Goal: Task Accomplishment & Management: Complete application form

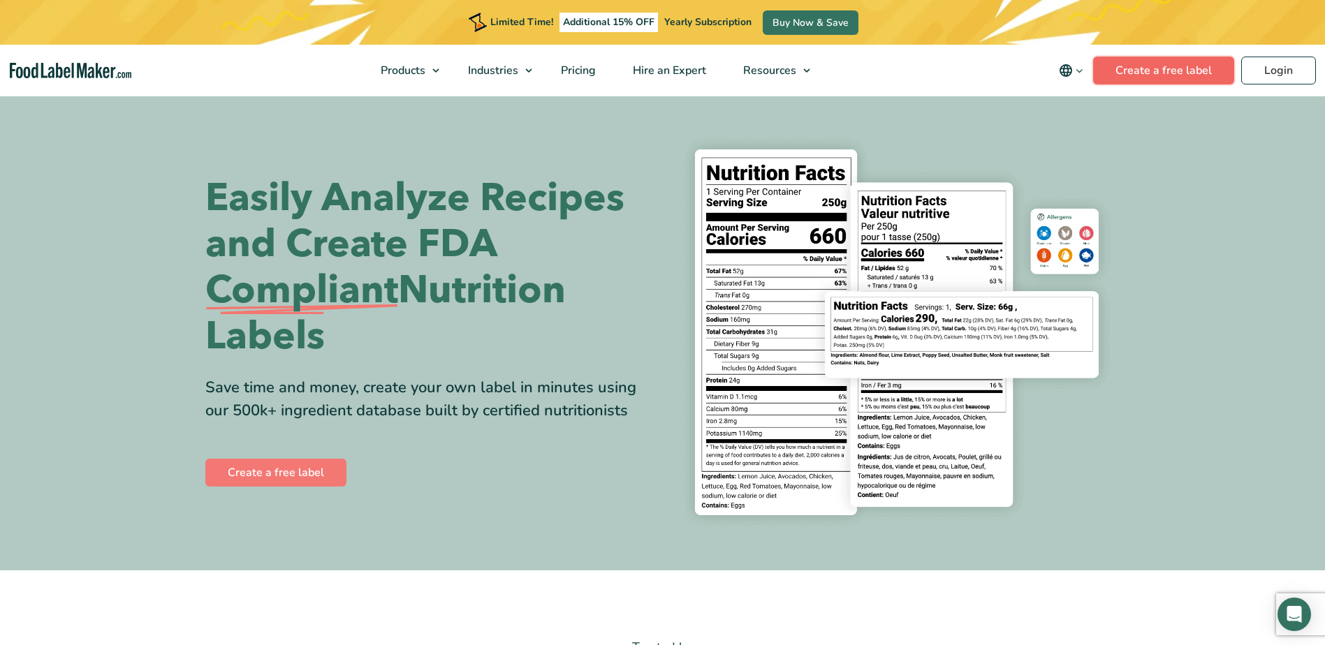
click at [1178, 67] on link "Create a free label" at bounding box center [1163, 71] width 141 height 28
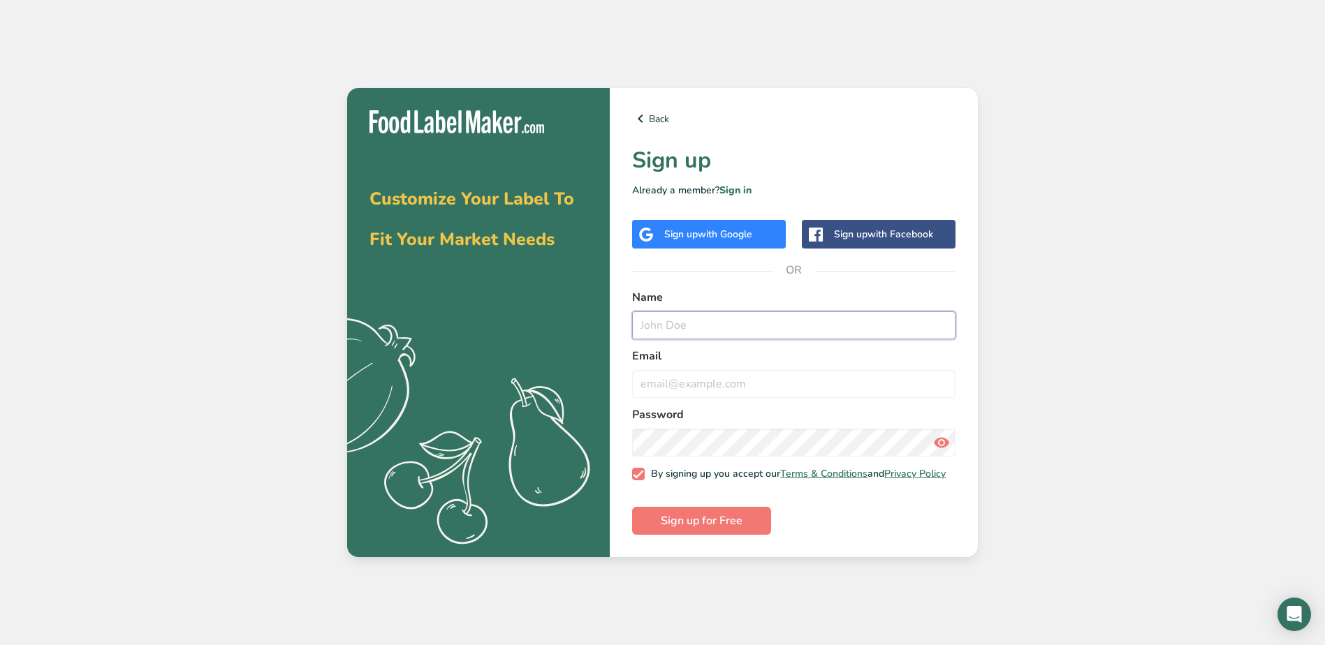
click at [667, 325] on input "text" at bounding box center [793, 325] width 323 height 28
type input "Susan c Moore"
type input "sue@bigskyproducts.us"
click at [706, 529] on span "Sign up for Free" at bounding box center [702, 521] width 82 height 17
click at [943, 436] on icon at bounding box center [941, 442] width 17 height 25
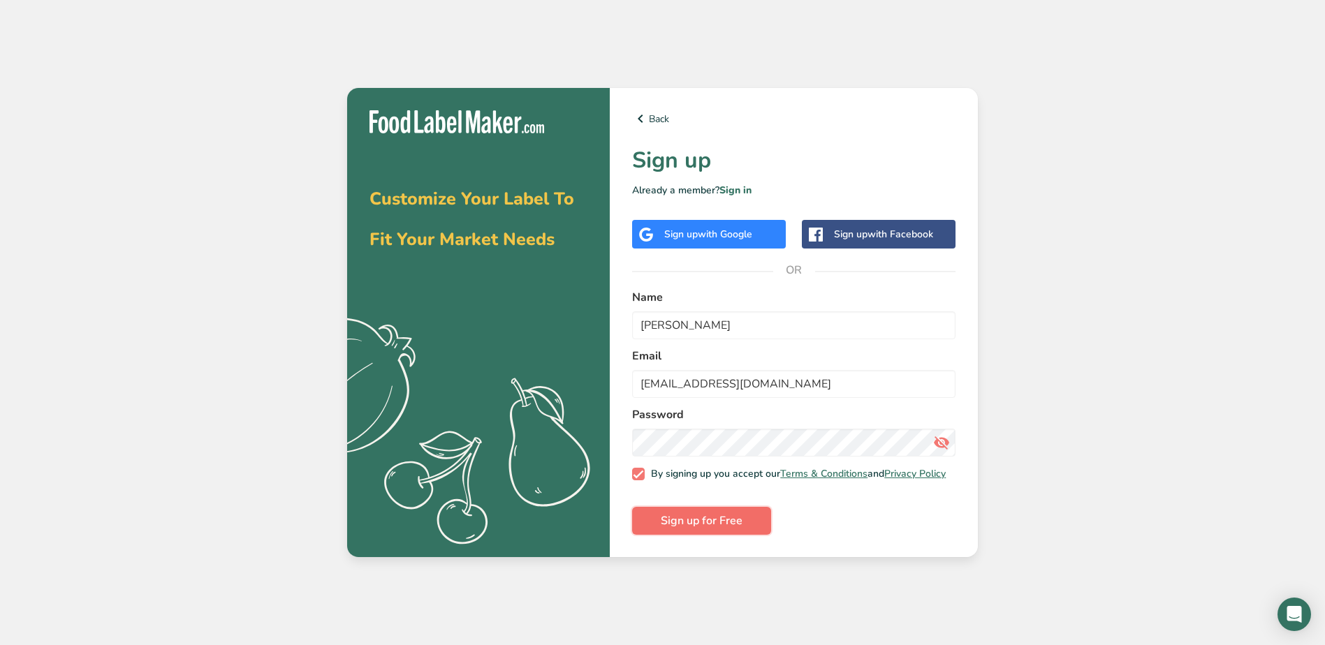
click at [708, 524] on span "Sign up for Free" at bounding box center [702, 521] width 82 height 17
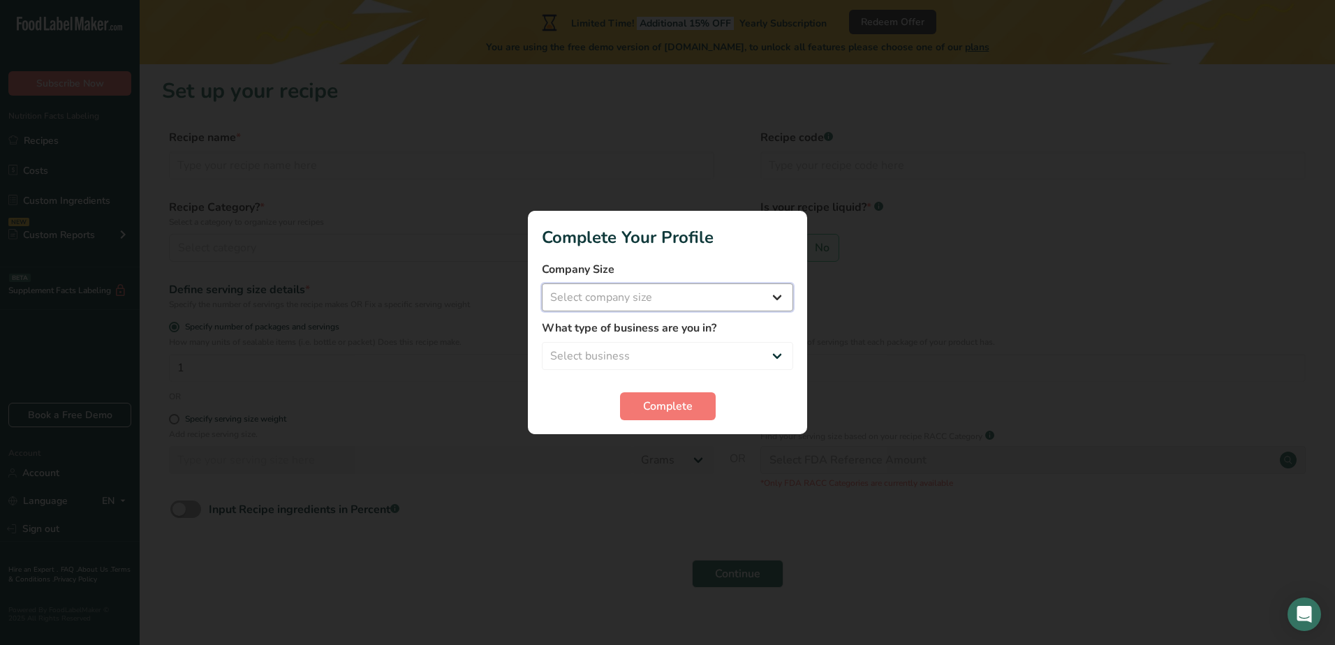
click at [771, 290] on select "Select company size Fewer than 10 Employees 10 to 50 Employees 51 to 500 Employ…" at bounding box center [667, 297] width 251 height 28
select select "1"
click at [542, 283] on select "Select company size Fewer than 10 Employees 10 to 50 Employees 51 to 500 Employ…" at bounding box center [667, 297] width 251 height 28
click at [684, 351] on select "Select business Packaged Food Manufacturer Restaurant & Cafe Bakery Meal Plans …" at bounding box center [667, 356] width 251 height 28
select select "8"
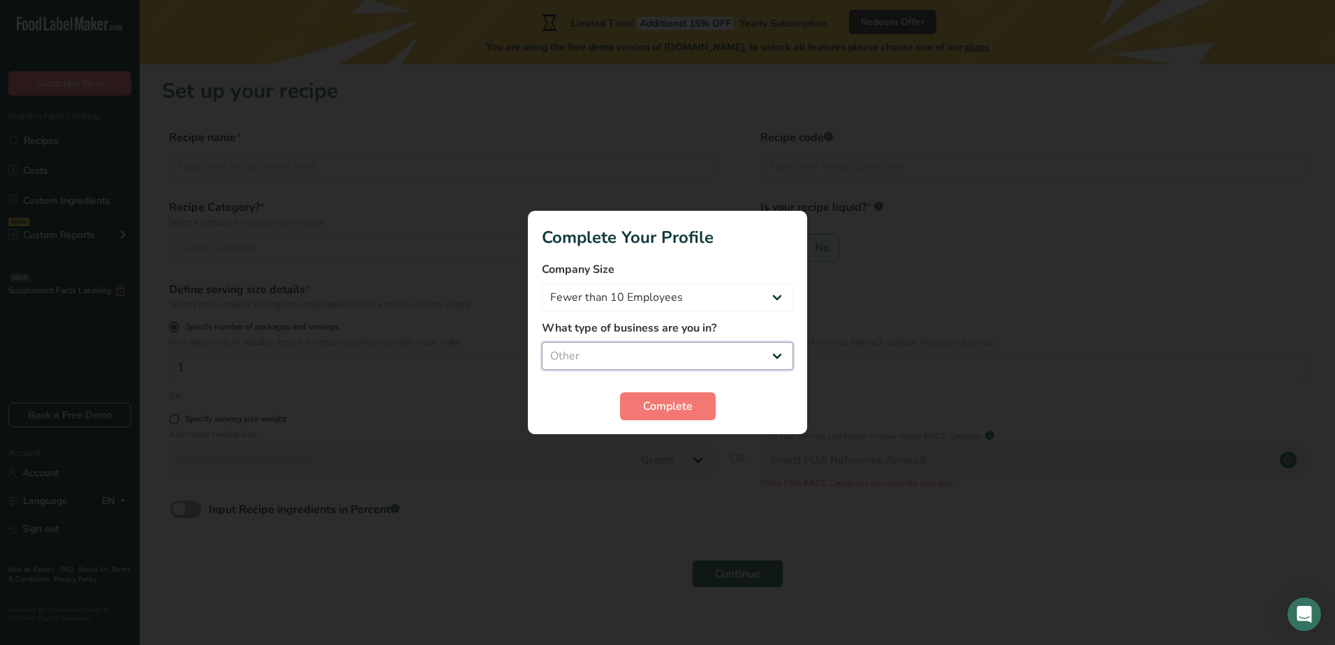
click at [542, 342] on select "Select business Packaged Food Manufacturer Restaurant & Cafe Bakery Meal Plans …" at bounding box center [667, 356] width 251 height 28
click at [649, 397] on button "Complete" at bounding box center [668, 406] width 96 height 28
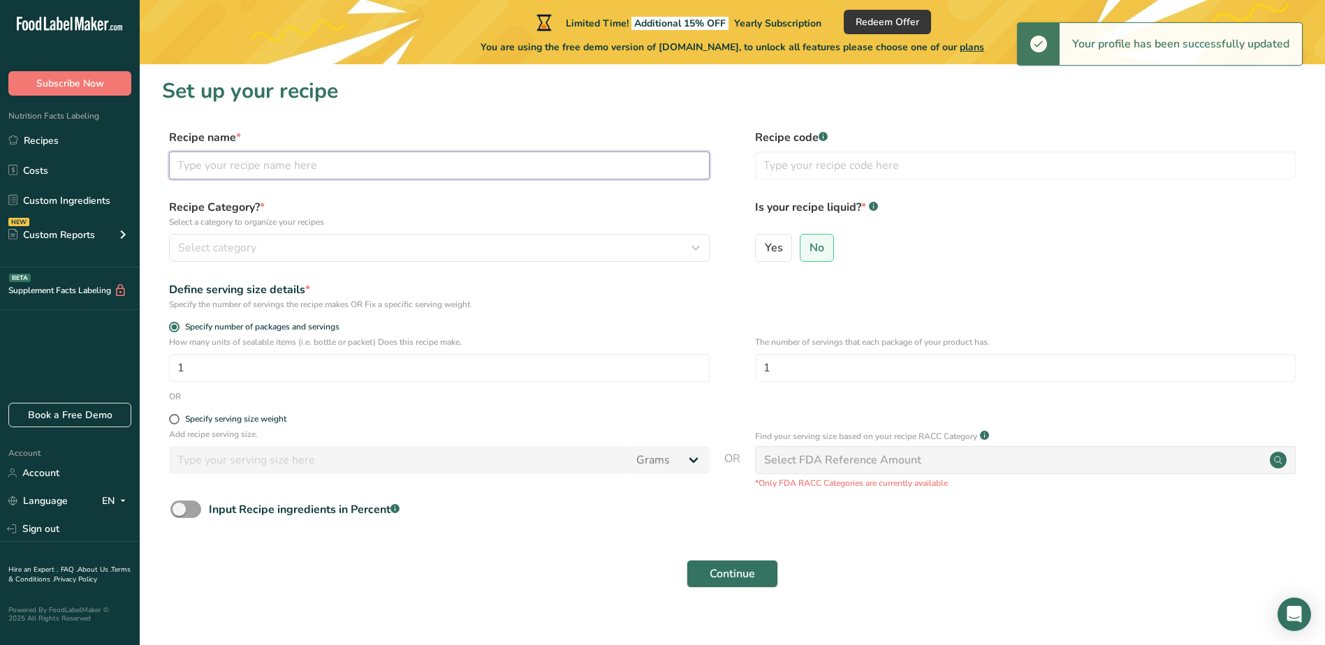
click at [238, 166] on input "text" at bounding box center [439, 166] width 540 height 28
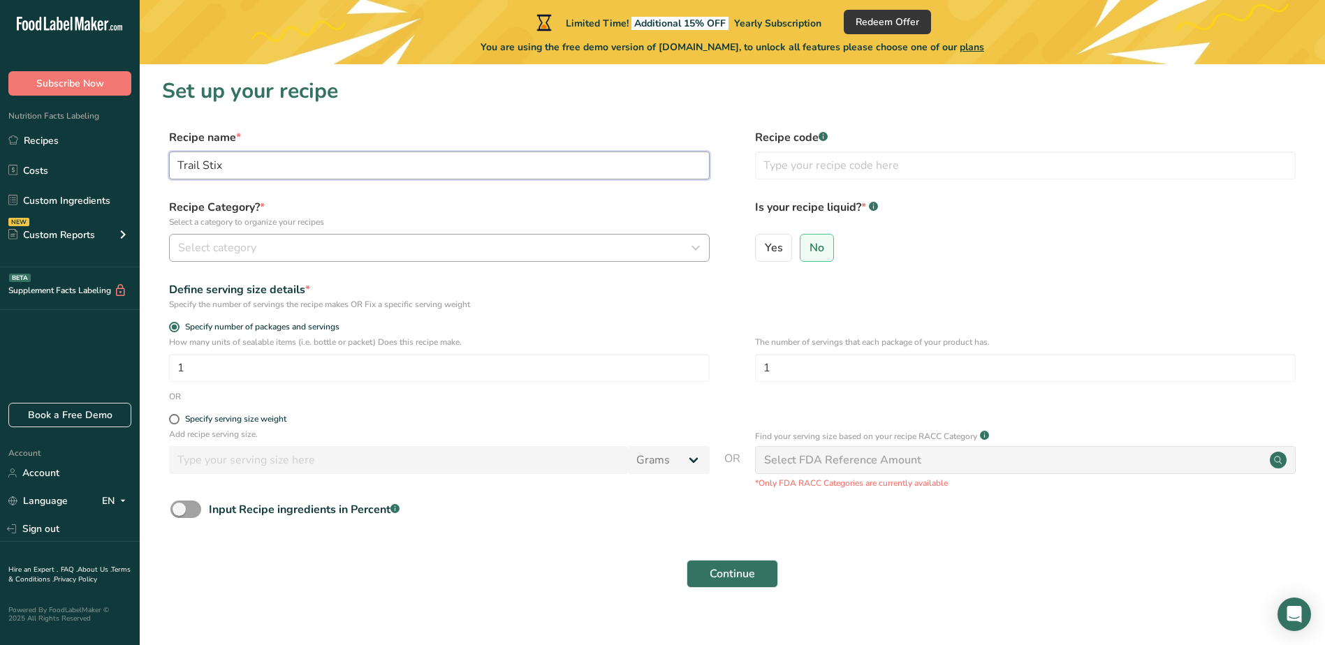
type input "Trail Stix"
click at [228, 243] on span "Select category" at bounding box center [217, 248] width 78 height 17
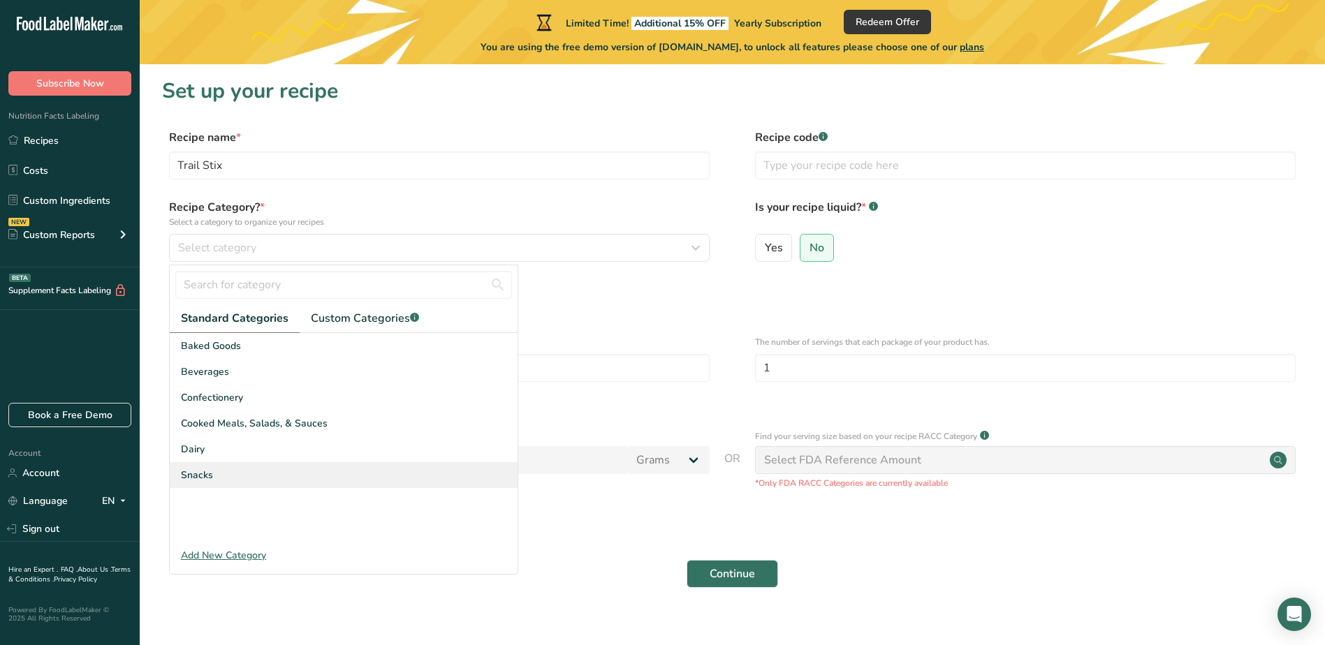
click at [202, 472] on span "Snacks" at bounding box center [197, 475] width 32 height 15
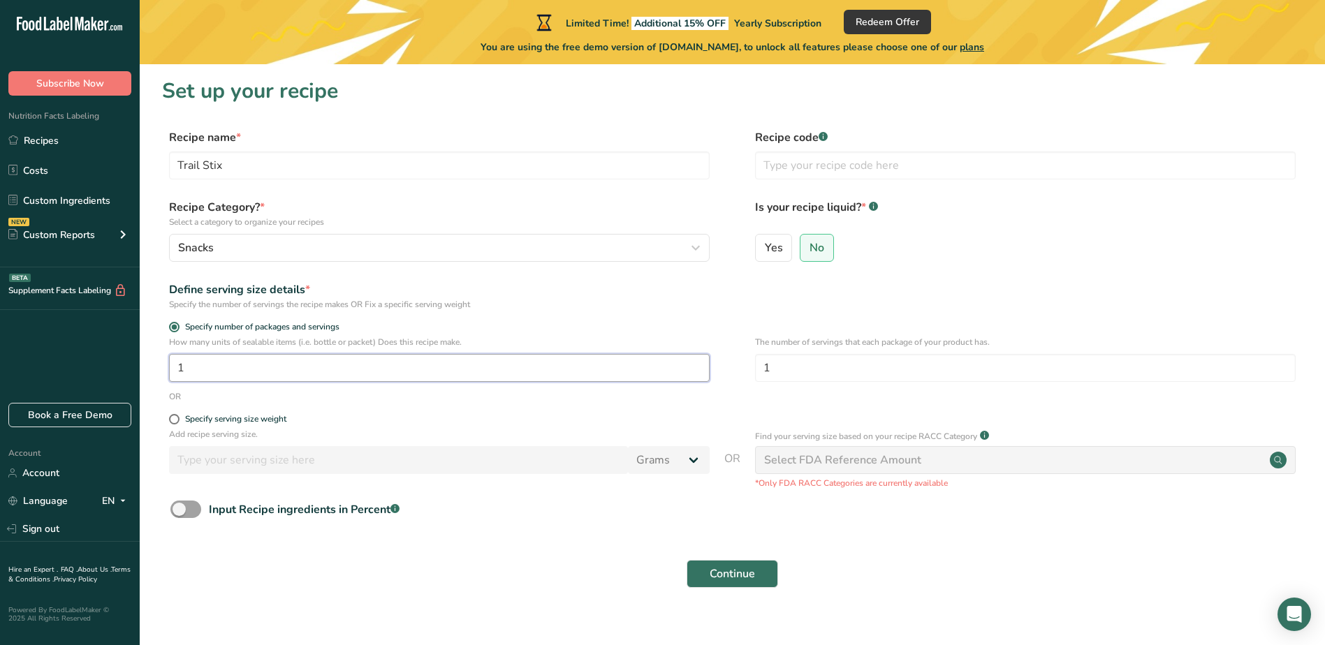
click at [205, 369] on input "1" at bounding box center [439, 368] width 540 height 28
click at [173, 422] on span at bounding box center [174, 419] width 10 height 10
click at [173, 422] on input "Specify serving size weight" at bounding box center [173, 419] width 9 height 9
radio input "true"
radio input "false"
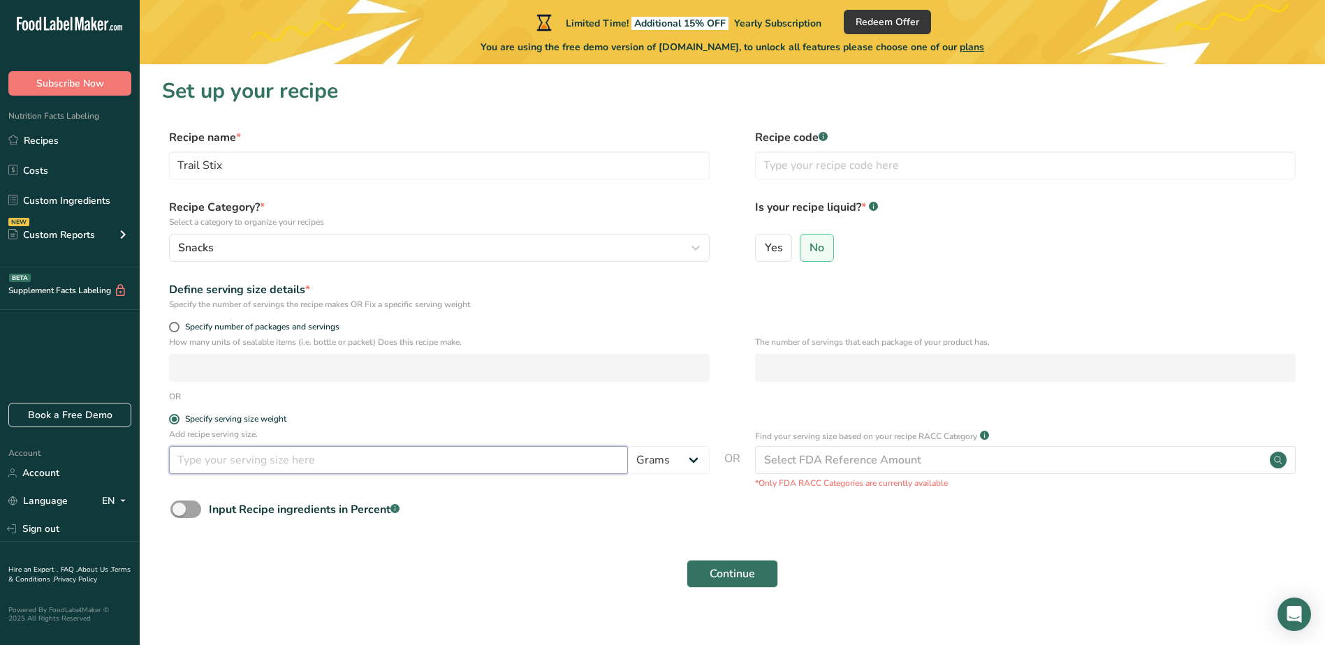
click at [191, 465] on input "number" at bounding box center [398, 460] width 459 height 28
click at [685, 458] on select "Grams kg mg mcg lb oz l mL fl oz tbsp tsp cup qt gallon" at bounding box center [669, 460] width 82 height 28
click at [184, 457] on input "number" at bounding box center [398, 460] width 459 height 28
type input "28"
click at [431, 573] on div "Continue" at bounding box center [732, 574] width 1140 height 45
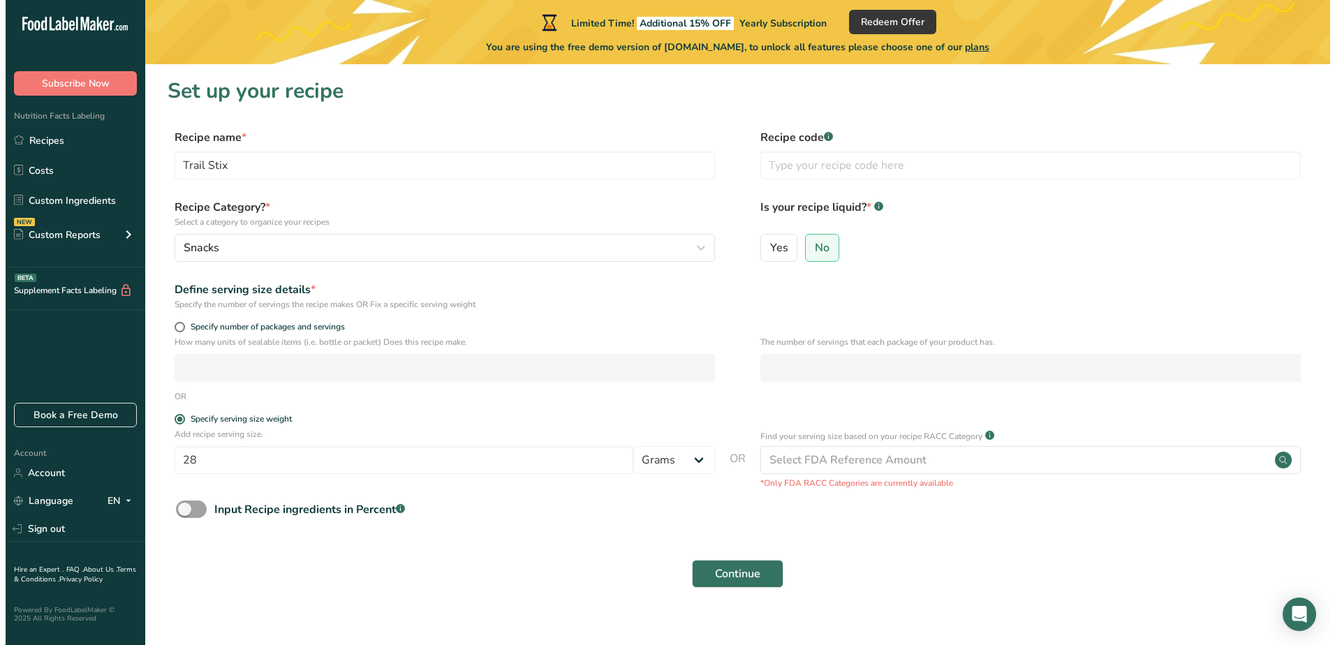
scroll to position [18, 0]
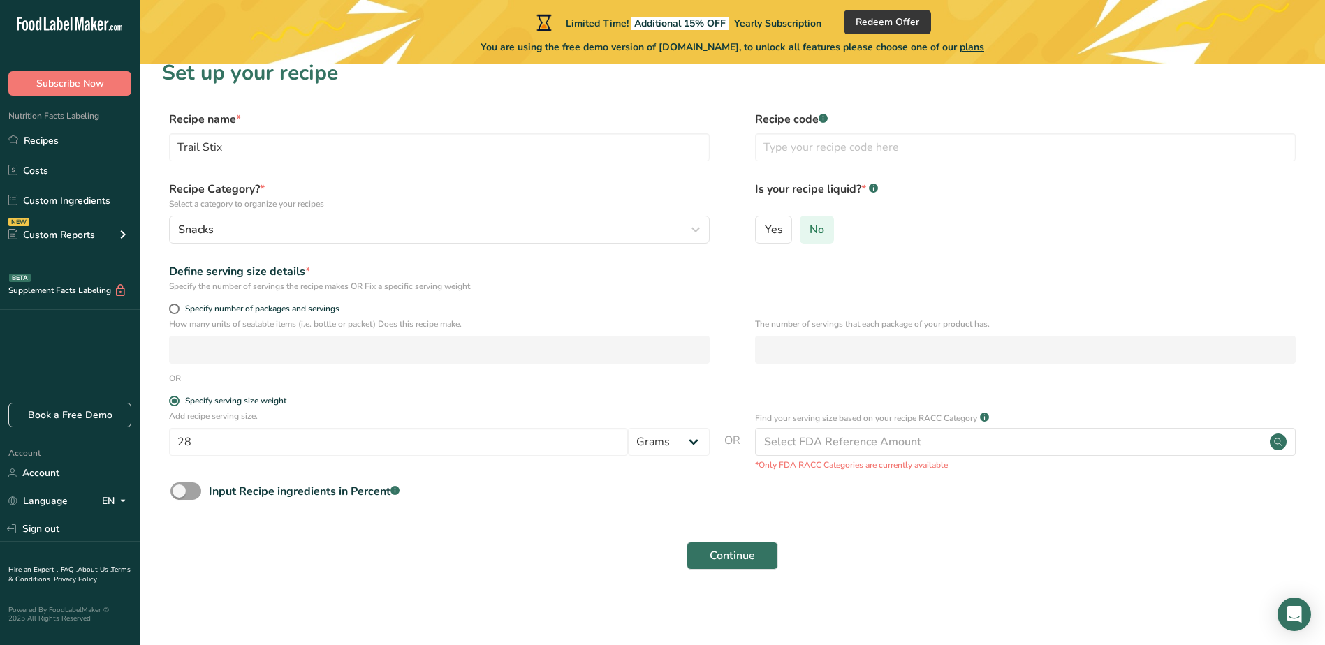
click at [818, 228] on span "No" at bounding box center [816, 230] width 15 height 14
click at [809, 228] on input "No" at bounding box center [804, 229] width 9 height 9
click at [825, 147] on input "text" at bounding box center [1025, 147] width 540 height 28
click at [987, 149] on input "text" at bounding box center [1025, 147] width 540 height 28
type input "BeefSticks"
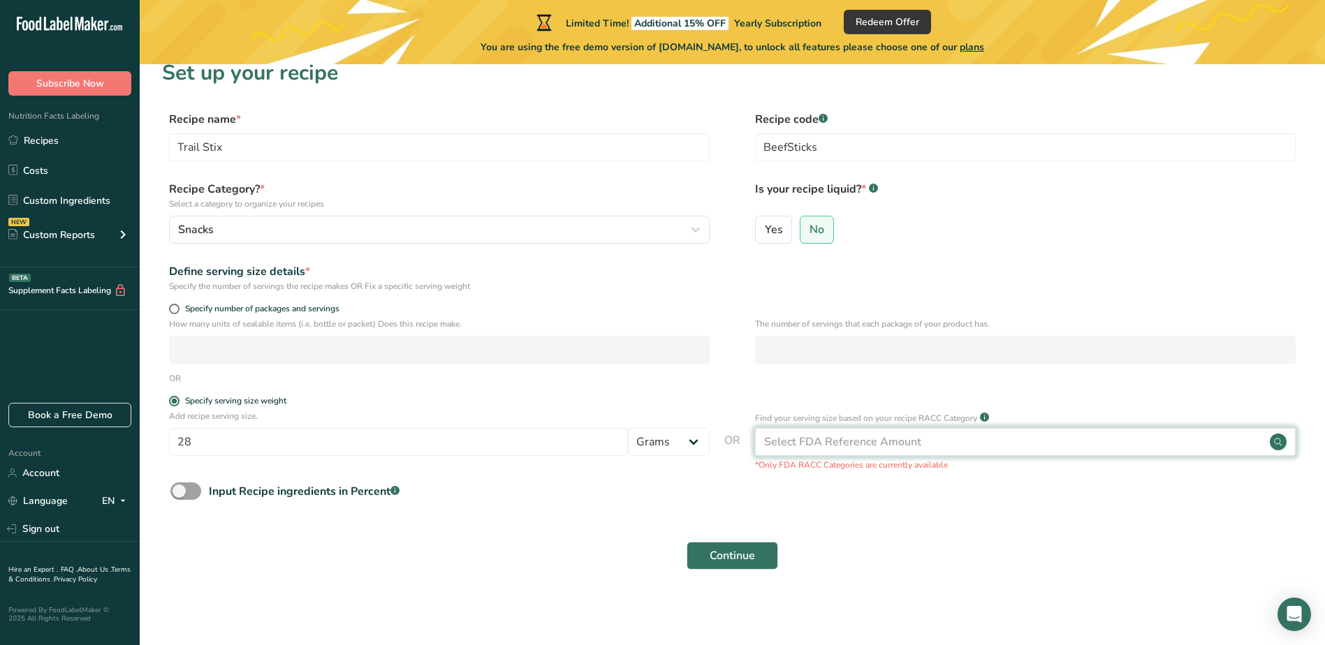
click at [881, 446] on div "Select FDA Reference Amount" at bounding box center [842, 442] width 157 height 17
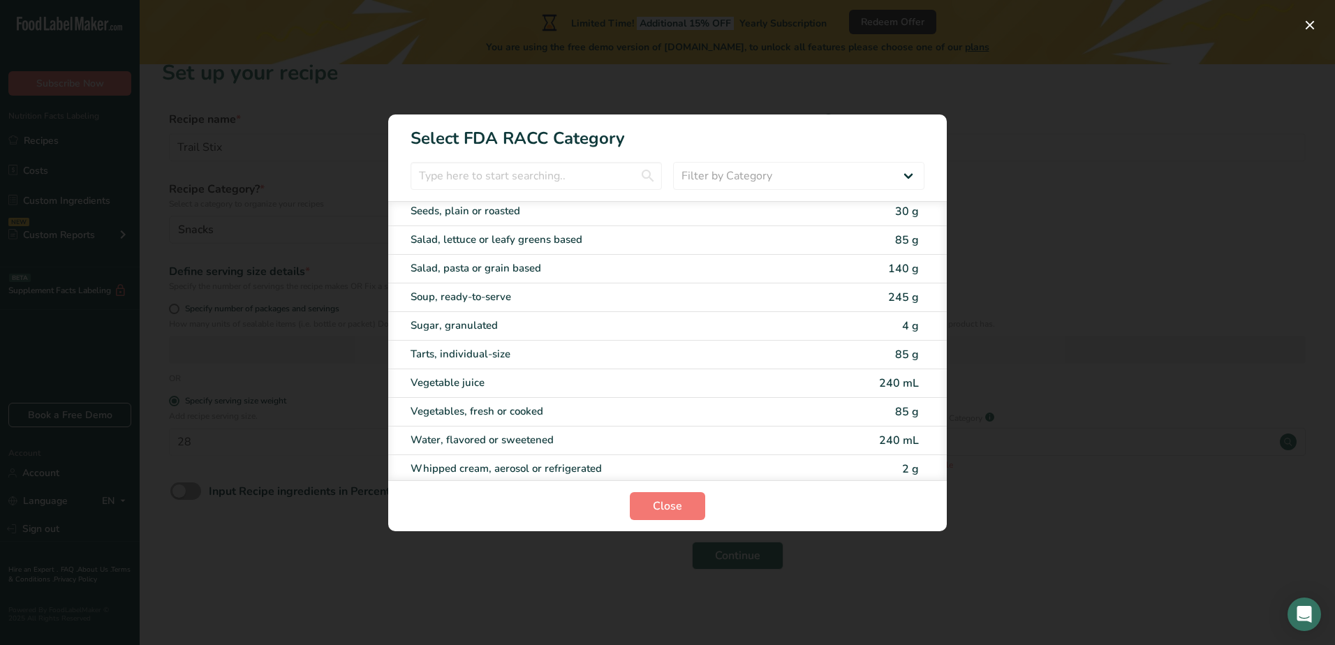
scroll to position [2723, 0]
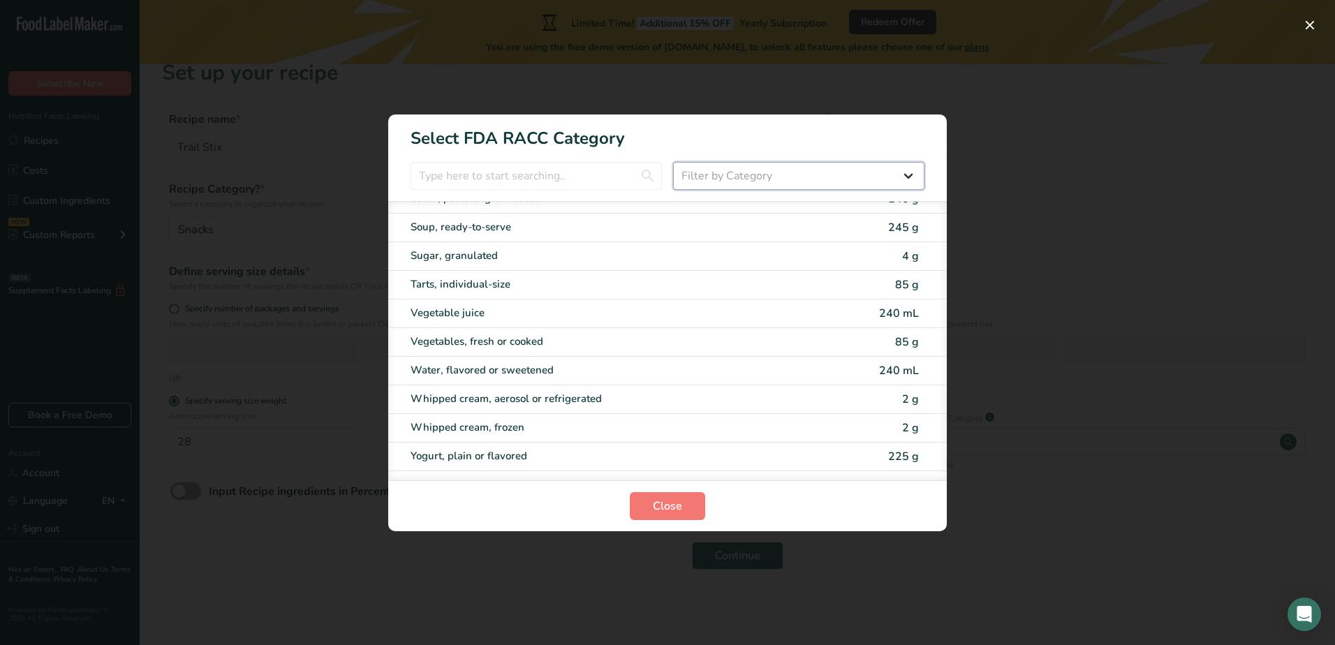
click at [744, 177] on select "Filter by Category All Bakery products Beverages Cereals and other grain produc…" at bounding box center [798, 176] width 251 height 28
select select "23"
click at [673, 162] on select "Filter by Category All Bakery products Beverages Cereals and other grain produc…" at bounding box center [798, 176] width 251 height 28
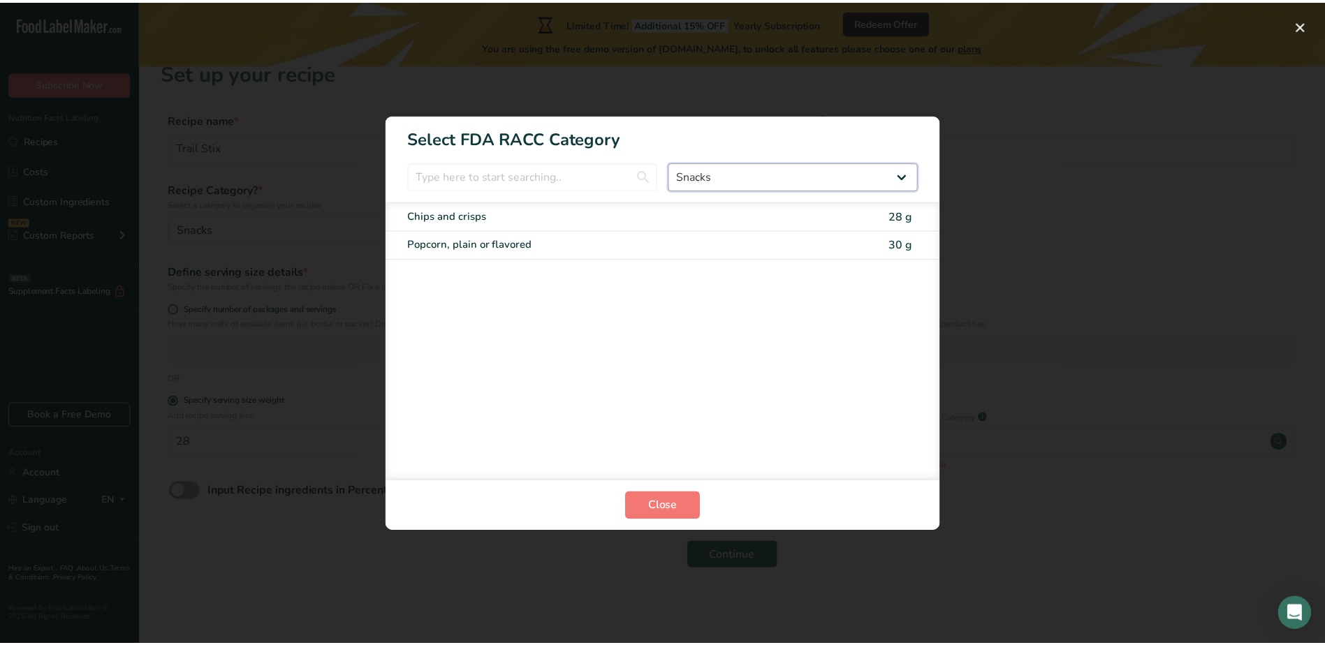
scroll to position [0, 0]
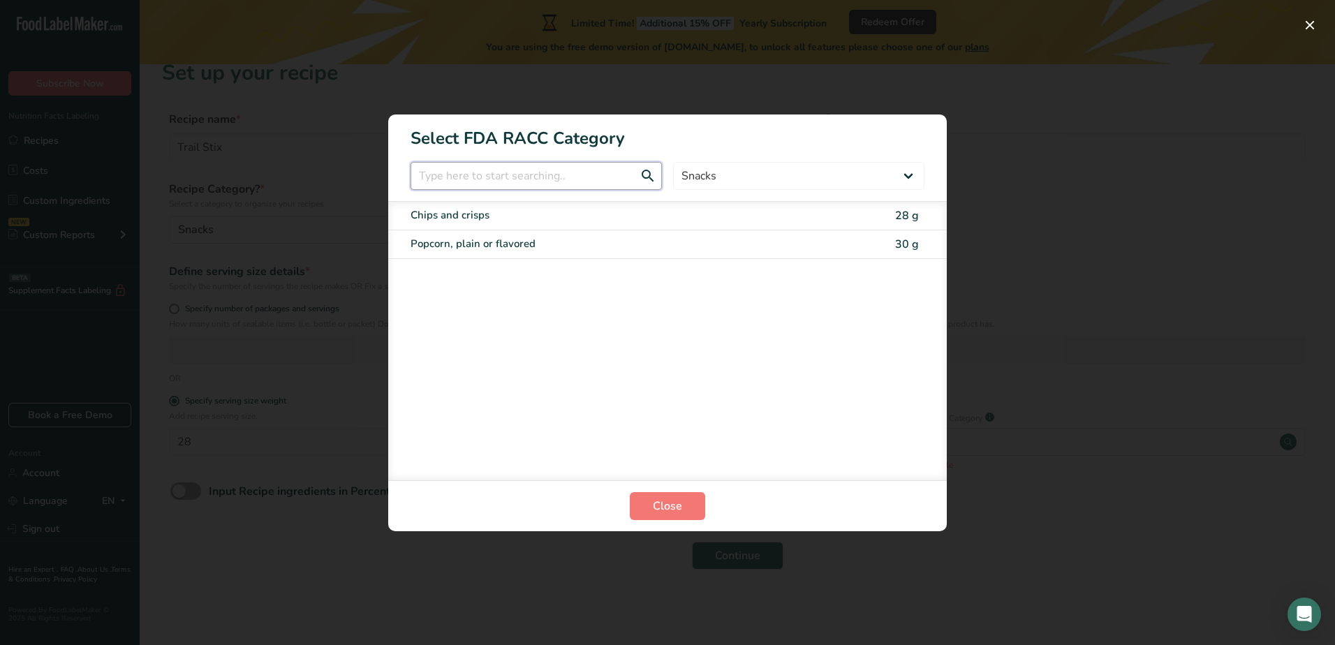
click at [499, 172] on input "RACC Category Selection Modal" at bounding box center [536, 176] width 251 height 28
type input "jerky"
click at [661, 499] on span "Close" at bounding box center [667, 506] width 29 height 17
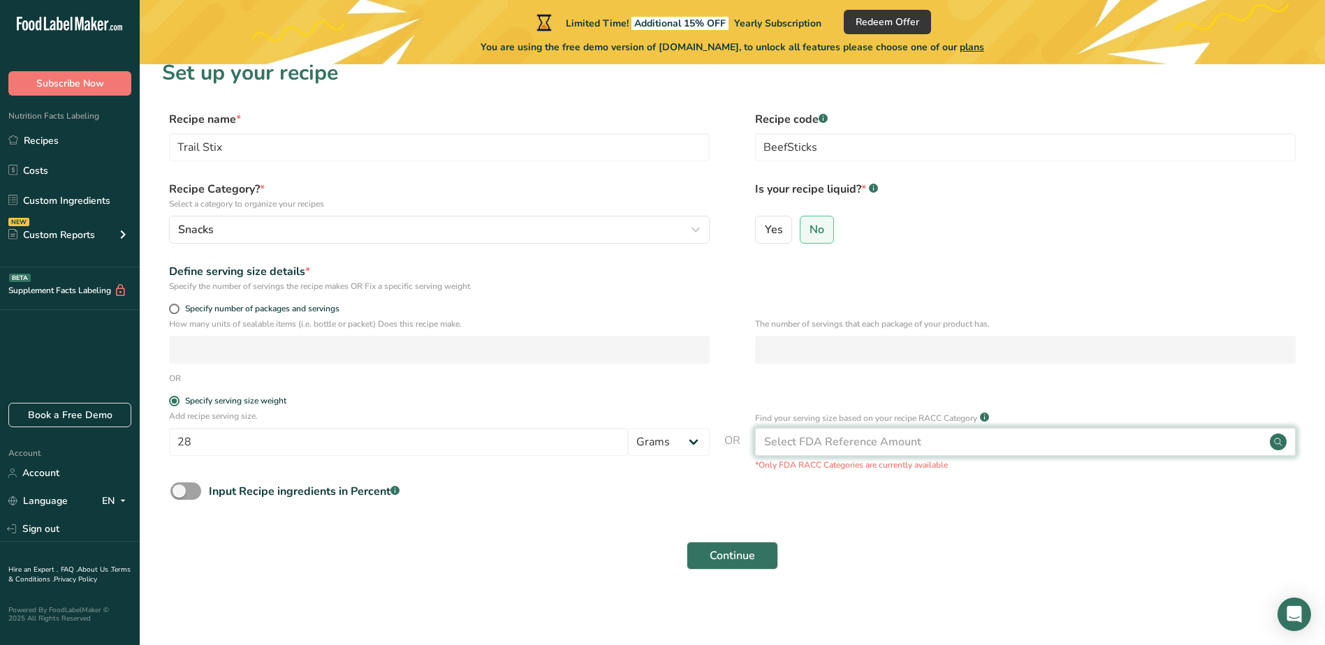
click at [883, 442] on div "Select FDA Reference Amount" at bounding box center [842, 442] width 157 height 17
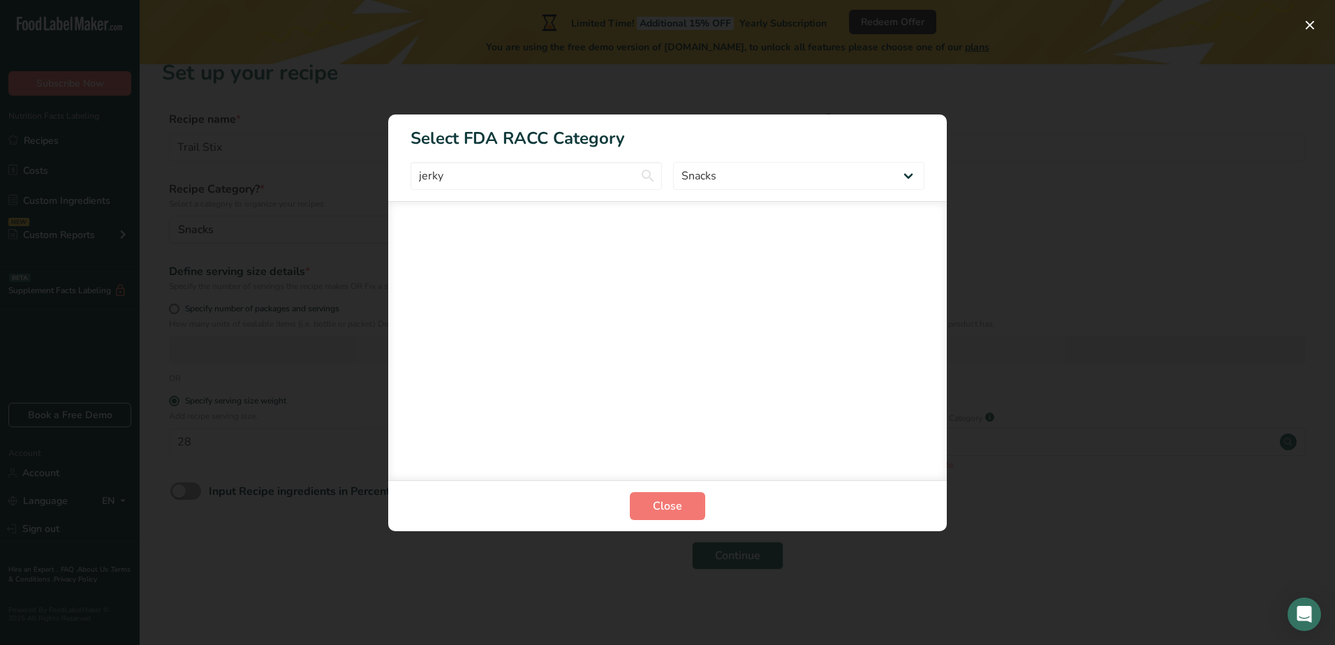
click at [546, 192] on section "Select FDA RACC Category jerky All Bakery products Beverages Cereals and other …" at bounding box center [667, 323] width 559 height 417
click at [465, 181] on input "jerky" at bounding box center [536, 176] width 251 height 28
click at [849, 167] on select "All Bakery products Beverages Cereals and other grain products Dairy products a…" at bounding box center [798, 176] width 251 height 28
select select "RACC Category Selection Modal"
click at [673, 162] on select "All Bakery products Beverages Cereals and other grain products Dairy products a…" at bounding box center [798, 176] width 251 height 28
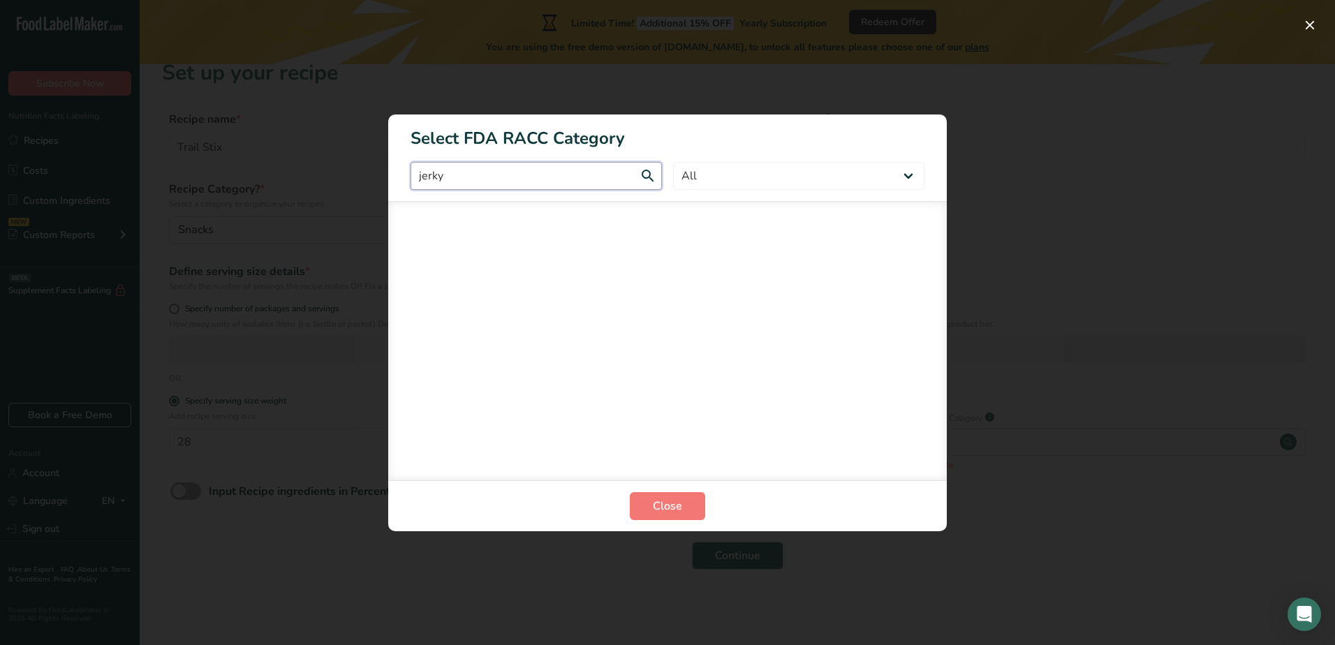
click at [502, 175] on input "jerky" at bounding box center [536, 176] width 251 height 28
click at [458, 177] on input "jerky" at bounding box center [536, 176] width 251 height 28
click at [650, 176] on input "jerky" at bounding box center [536, 176] width 251 height 28
drag, startPoint x: 461, startPoint y: 180, endPoint x: 353, endPoint y: 172, distance: 107.8
click at [353, 172] on div "Select FDA RACC Category jerky All Bakery products Beverages Cereals and other …" at bounding box center [667, 322] width 1335 height 645
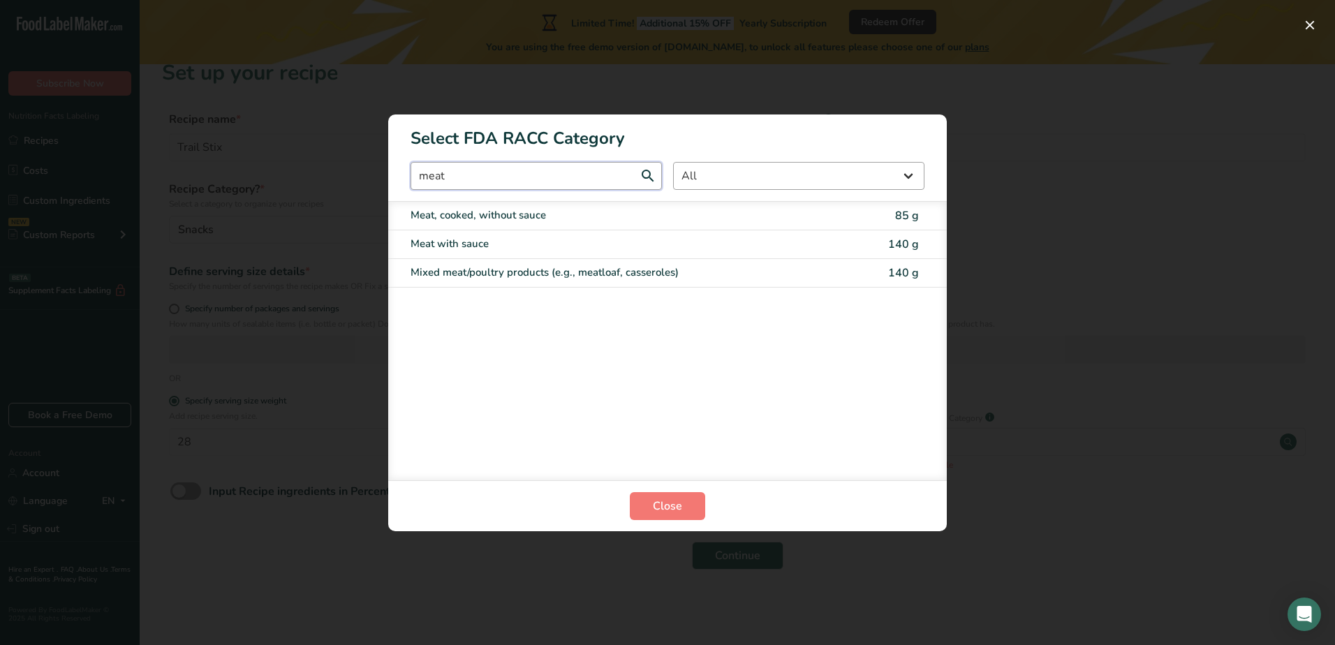
type input "meat"
click at [718, 167] on select "All Bakery products Beverages Cereals and other grain products Dairy products a…" at bounding box center [798, 176] width 251 height 28
select select "23"
click at [673, 162] on select "All Bakery products Beverages Cereals and other grain products Dairy products a…" at bounding box center [798, 176] width 251 height 28
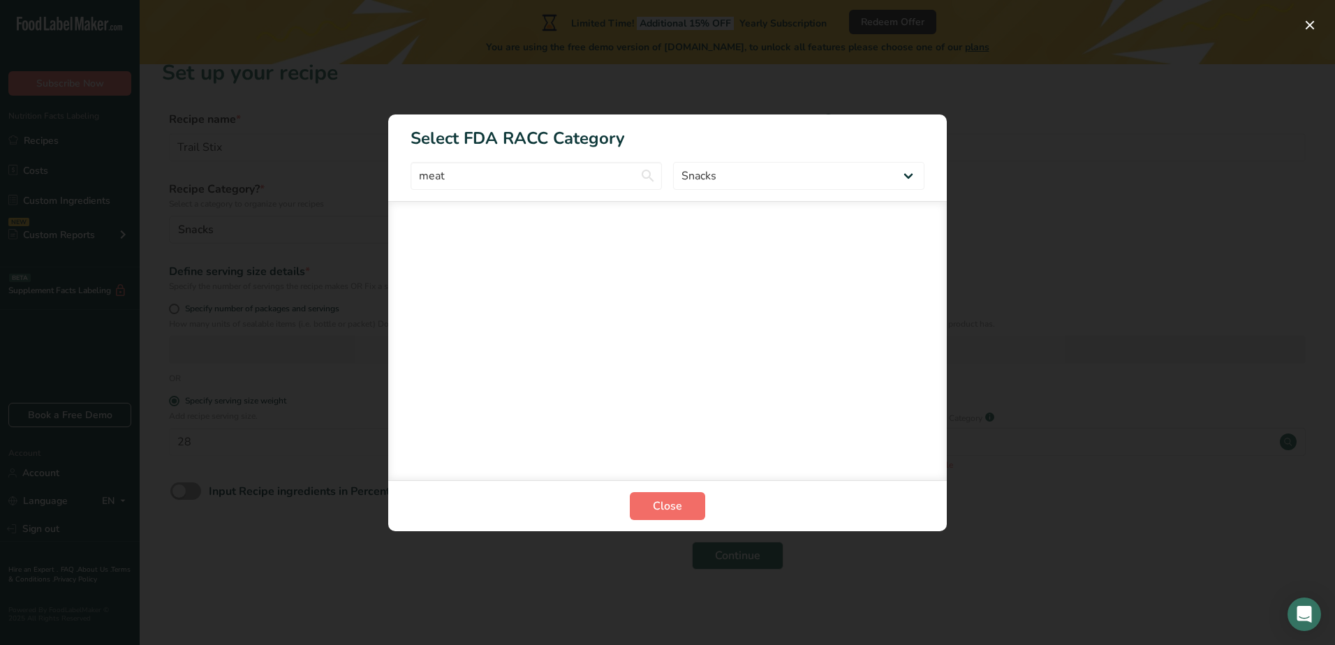
drag, startPoint x: 687, startPoint y: 492, endPoint x: 685, endPoint y: 499, distance: 7.3
click at [685, 499] on section "Close" at bounding box center [667, 505] width 559 height 51
click at [685, 499] on button "Close" at bounding box center [667, 506] width 75 height 28
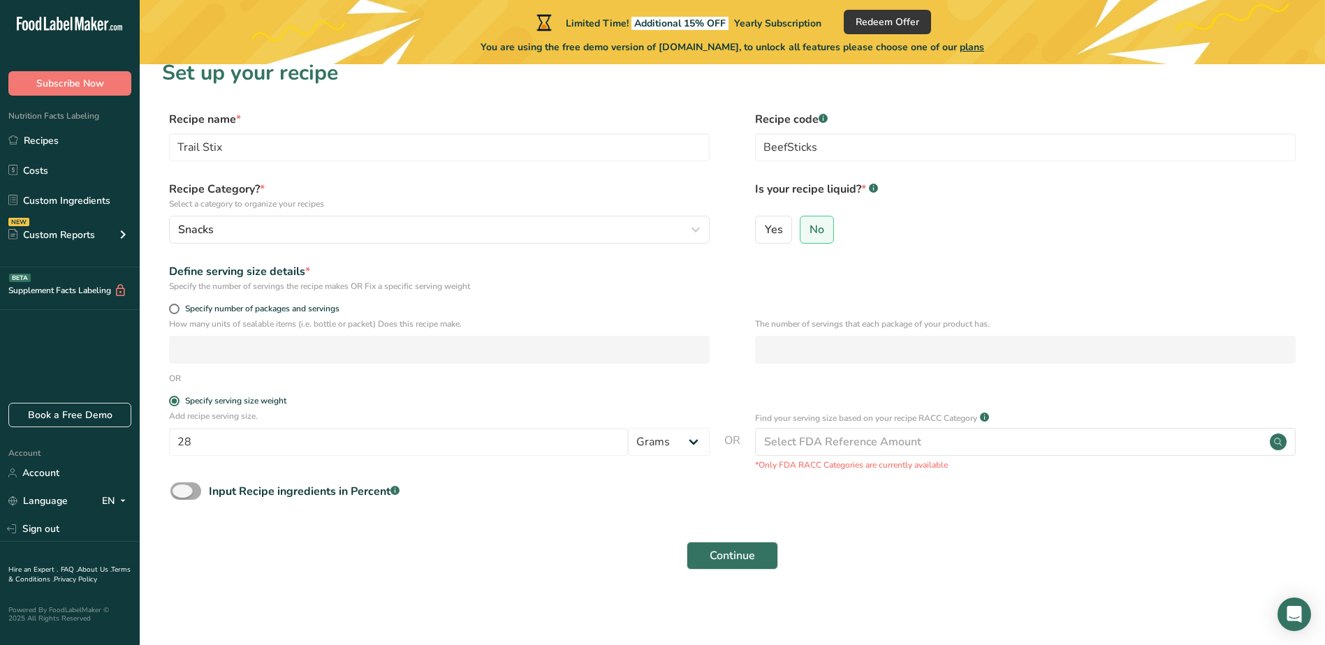
click at [189, 488] on span at bounding box center [185, 490] width 31 height 17
click at [179, 488] on input "Input Recipe ingredients in Percent .a-a{fill:#347362;}.b-a{fill:#fff;}" at bounding box center [174, 491] width 9 height 9
checkbox input "true"
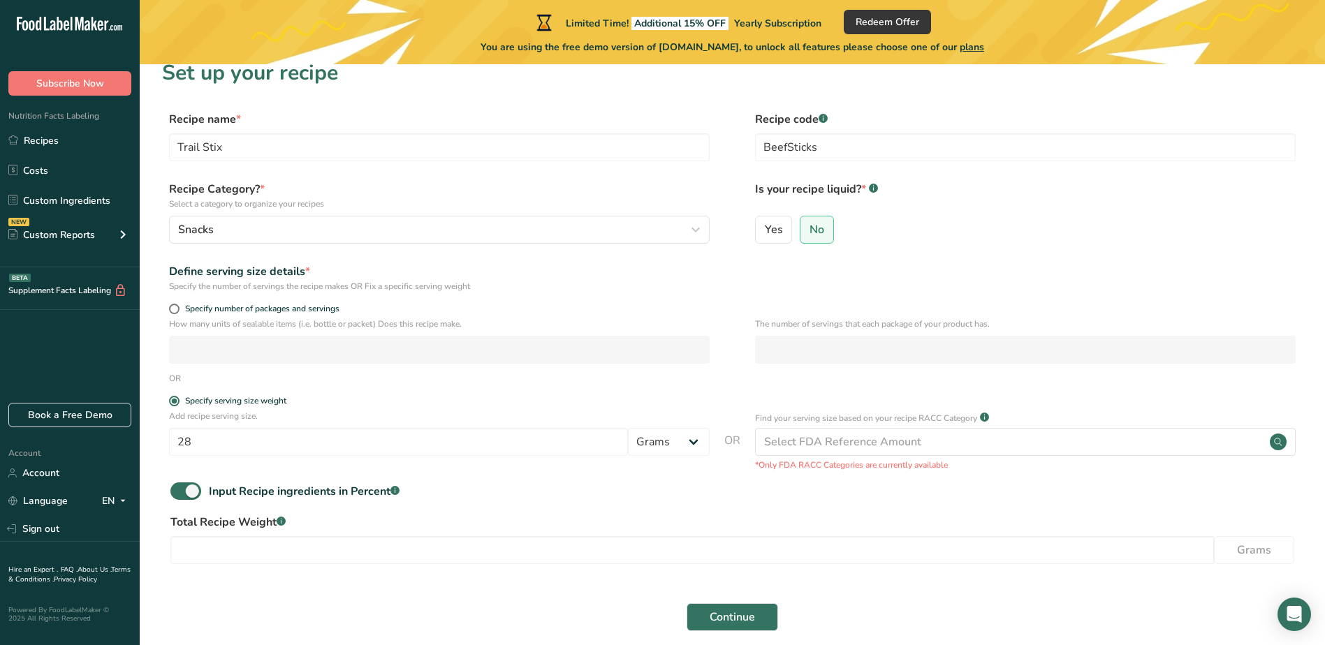
click at [293, 522] on label "Total Recipe Weight .a-a{fill:#347362;}.b-a{fill:#fff;}" at bounding box center [731, 522] width 1123 height 17
click at [677, 437] on select "Grams kg mg mcg lb oz l mL fl oz tbsp tsp cup qt gallon" at bounding box center [669, 442] width 82 height 28
select select "5"
click at [628, 428] on select "Grams kg mg mcg lb oz l mL fl oz tbsp tsp cup qt gallon" at bounding box center [669, 442] width 82 height 28
drag, startPoint x: 233, startPoint y: 424, endPoint x: 163, endPoint y: 453, distance: 75.7
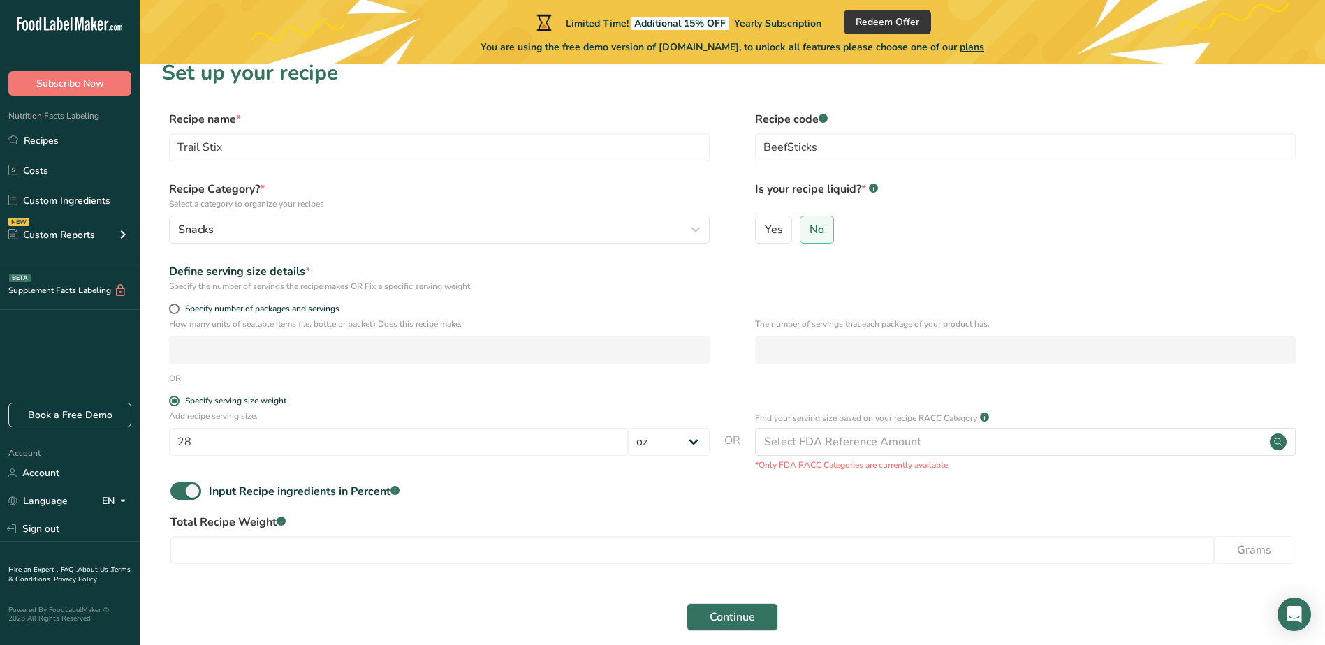
click at [163, 453] on div "Add recipe serving size. 28 Grams kg mg mcg lb oz l mL fl oz tbsp tsp cup qt ga…" at bounding box center [732, 440] width 1140 height 61
drag, startPoint x: 163, startPoint y: 453, endPoint x: 156, endPoint y: 443, distance: 12.0
click at [156, 443] on section "Set up your recipe Recipe name * Trail Stix Recipe code .a-a{fill:#347362;}.b-a…" at bounding box center [732, 354] width 1185 height 616
type input "1"
click at [575, 538] on input "number" at bounding box center [691, 550] width 1043 height 28
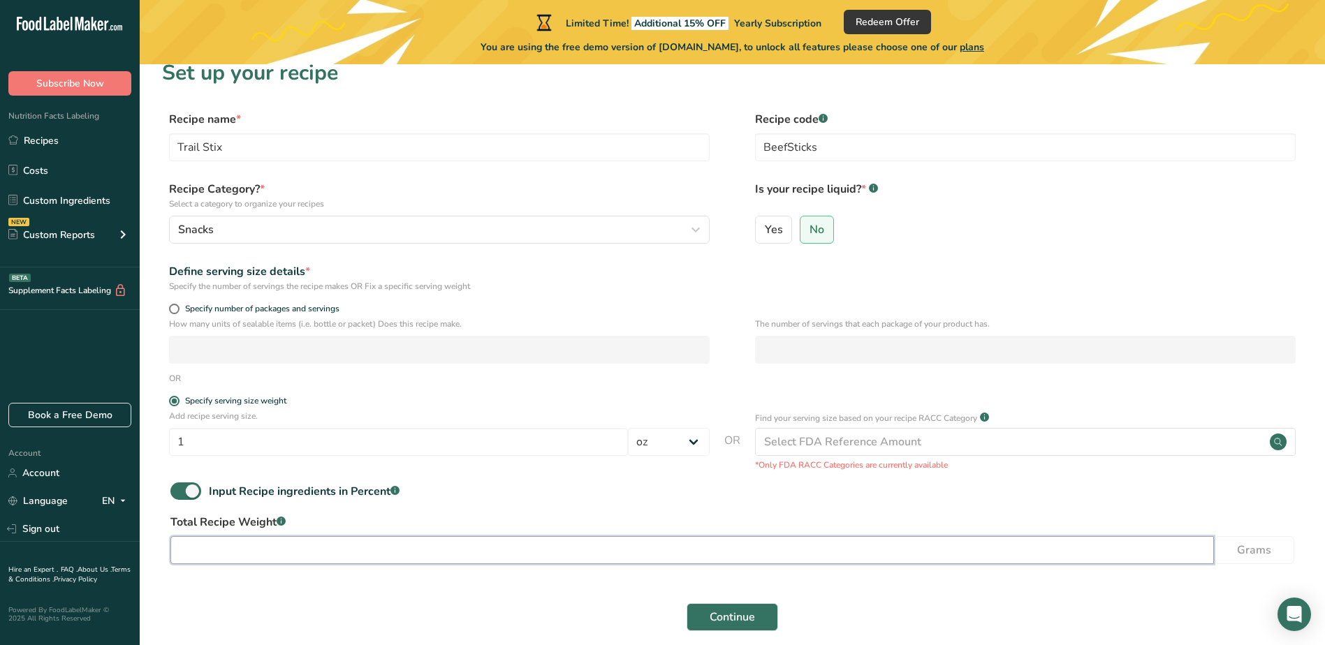
click at [555, 562] on input "number" at bounding box center [691, 550] width 1043 height 28
click at [536, 568] on div "Total Recipe Weight .a-a{fill:#347362;}.b-a{fill:#fff;} Grams" at bounding box center [732, 543] width 1140 height 59
drag, startPoint x: 628, startPoint y: 482, endPoint x: 654, endPoint y: 479, distance: 26.0
click at [633, 482] on form "Recipe name * Trail Stix Recipe code .a-a{fill:#347362;}.b-a{fill:#fff;} BeefSt…" at bounding box center [732, 375] width 1140 height 529
click at [832, 439] on div "Select FDA Reference Amount" at bounding box center [842, 442] width 157 height 17
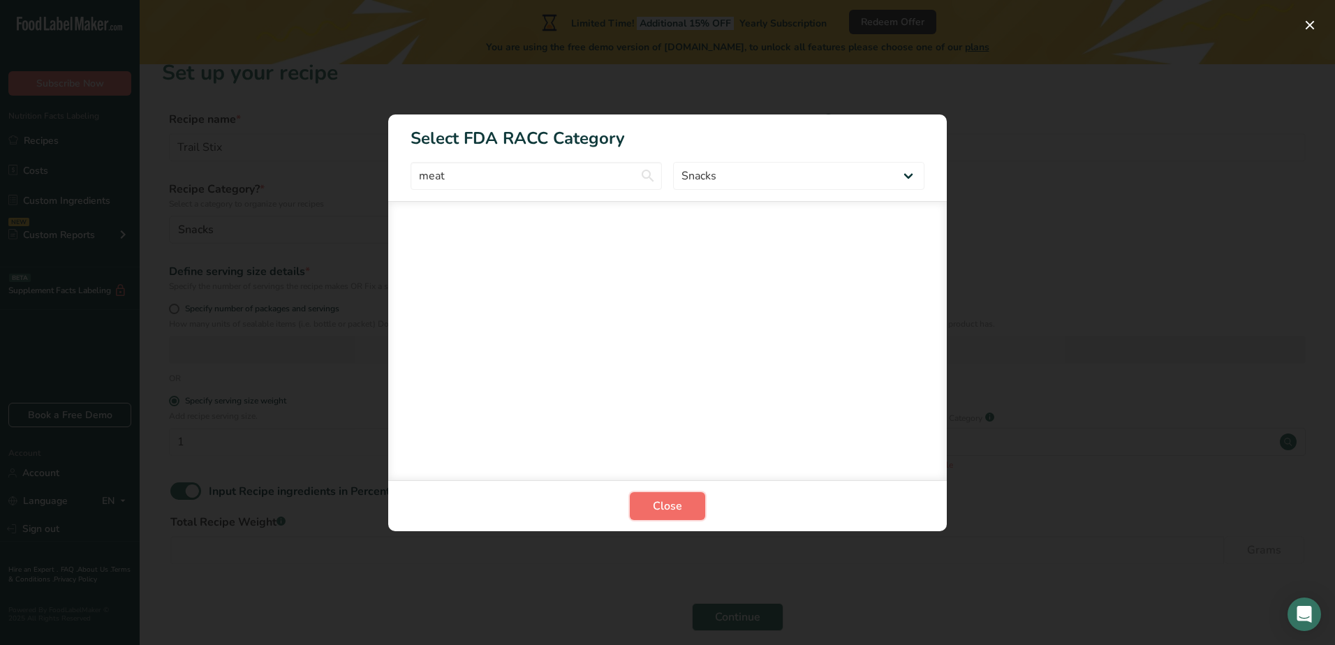
click at [663, 501] on span "Close" at bounding box center [667, 506] width 29 height 17
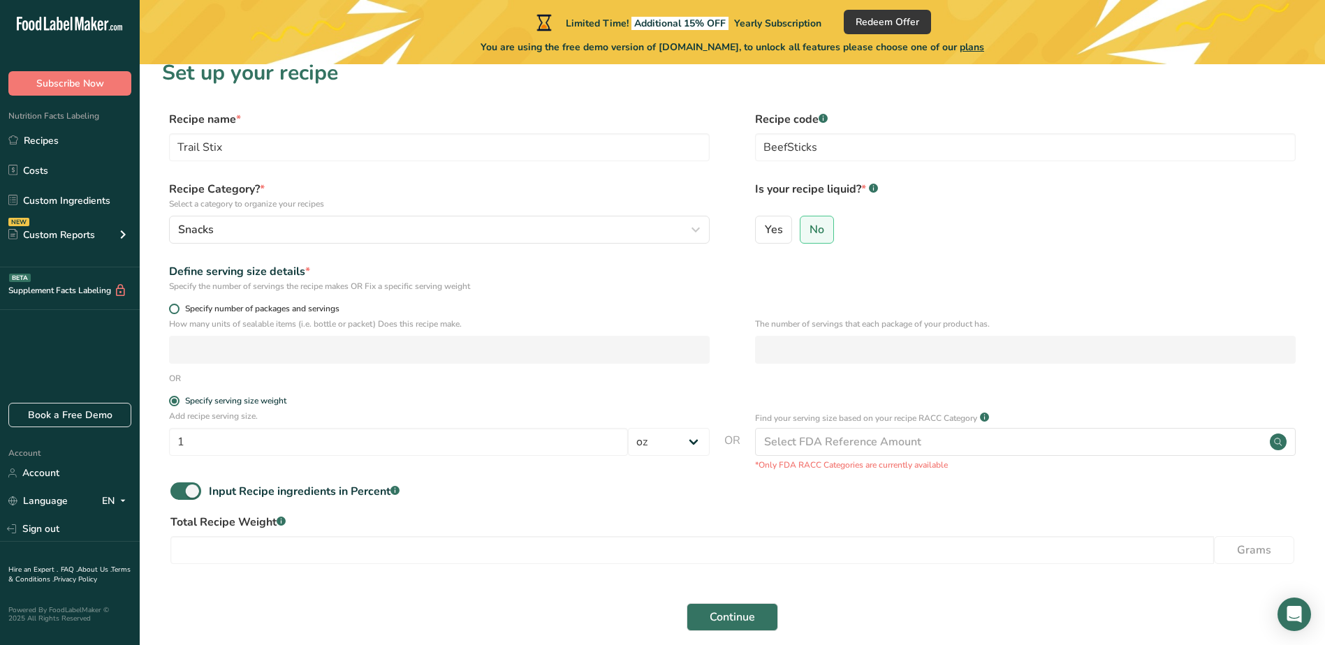
click at [175, 307] on span at bounding box center [174, 309] width 10 height 10
click at [175, 307] on input "Specify number of packages and servings" at bounding box center [173, 308] width 9 height 9
radio input "true"
radio input "false"
select select "0"
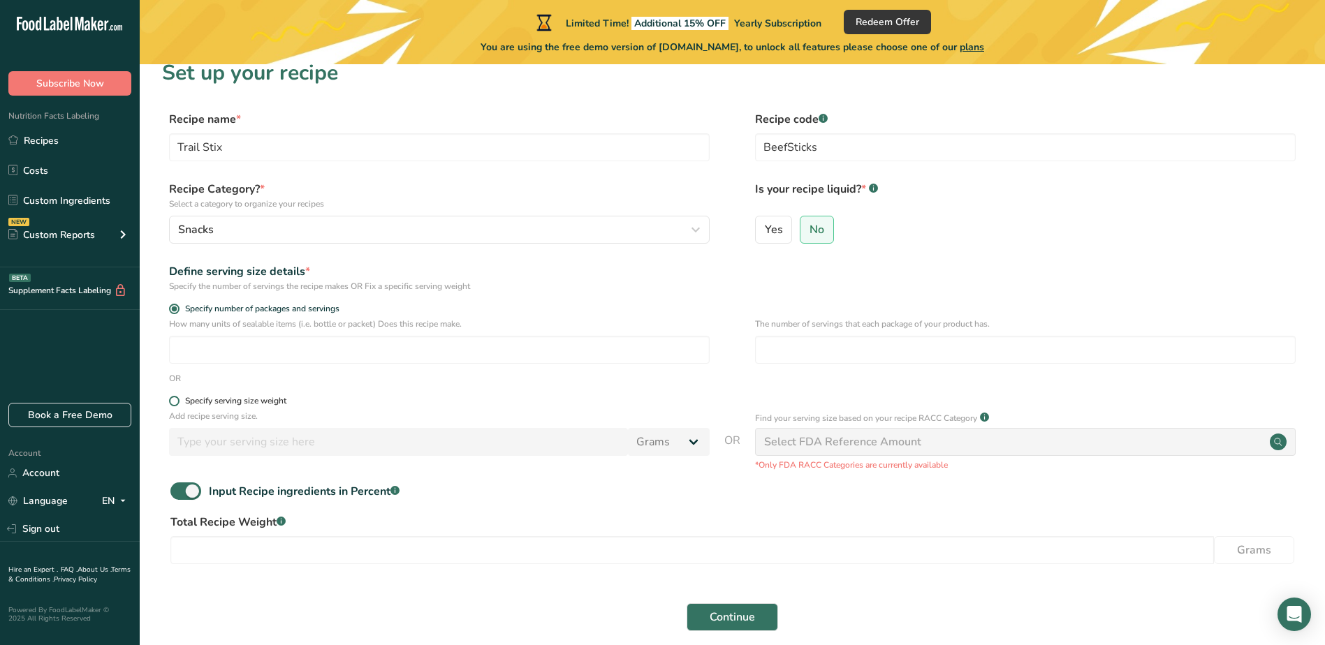
click at [175, 400] on span at bounding box center [174, 401] width 10 height 10
click at [175, 400] on input "Specify serving size weight" at bounding box center [173, 401] width 9 height 9
radio input "true"
radio input "false"
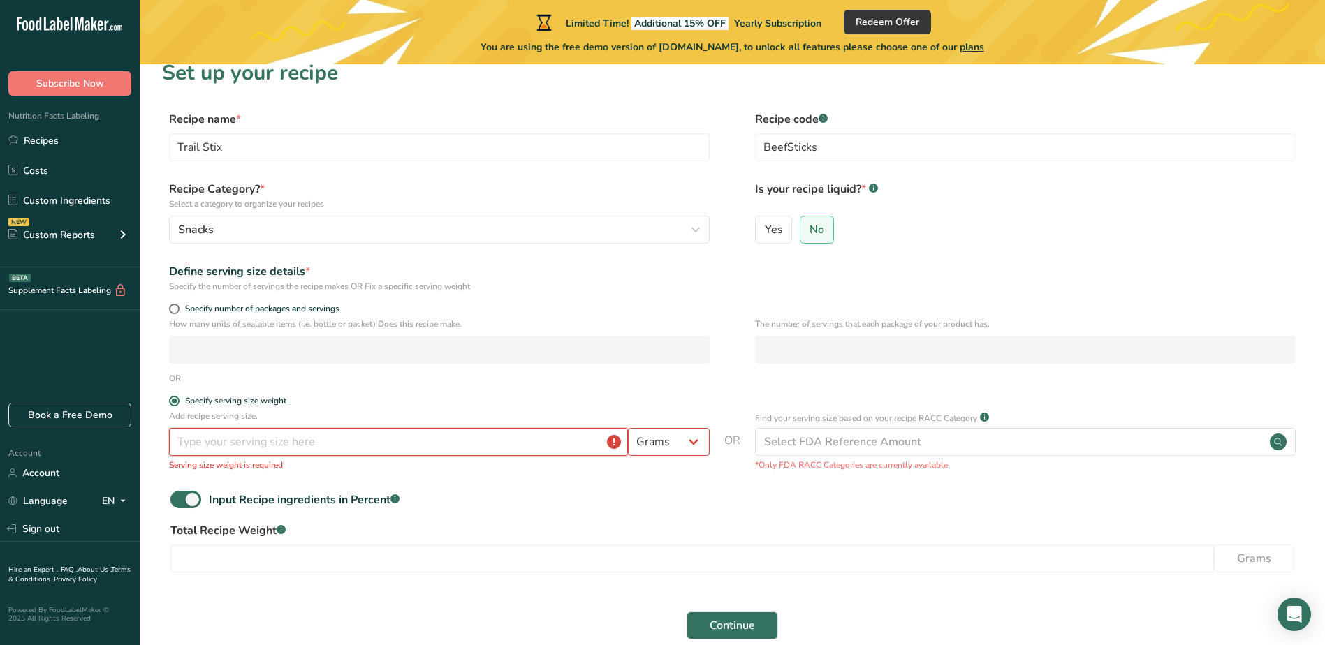
click at [267, 445] on input "number" at bounding box center [398, 442] width 459 height 28
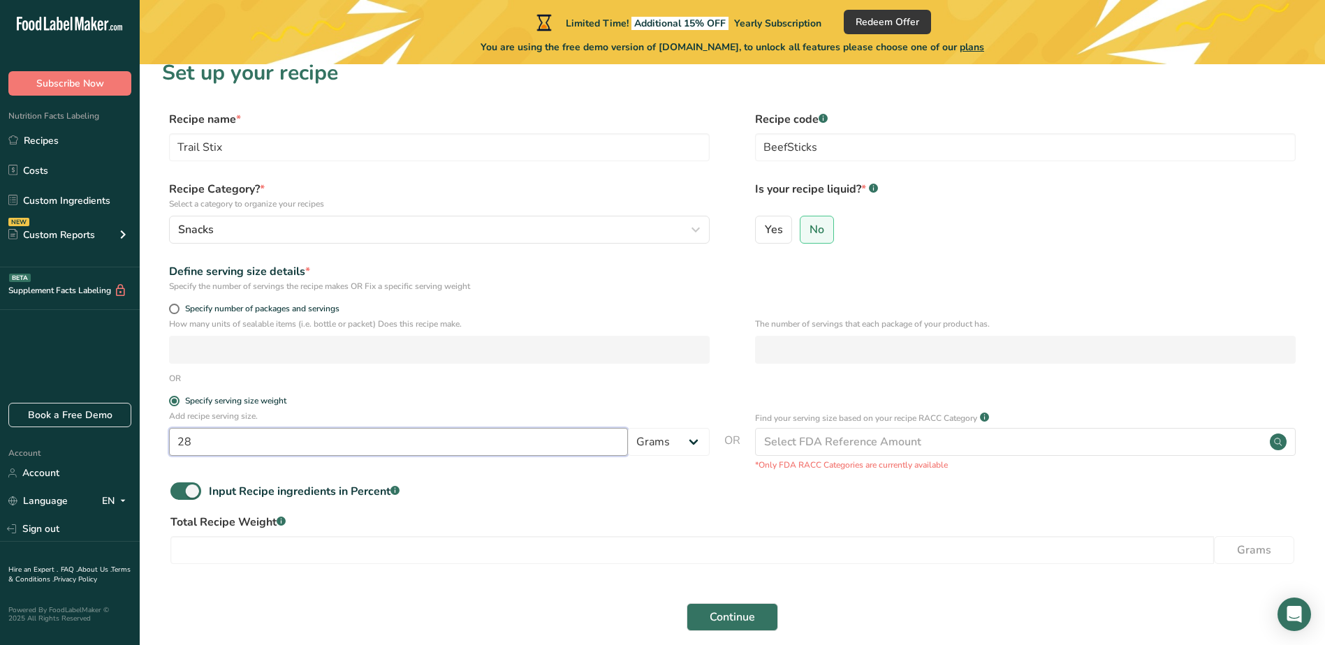
type input "28"
drag, startPoint x: 356, startPoint y: 508, endPoint x: 353, endPoint y: 501, distance: 7.8
click at [355, 508] on div "Input Recipe ingredients in Percent .a-a{fill:#347362;}.b-a{fill:#fff;}" at bounding box center [732, 496] width 1140 height 29
click at [45, 139] on link "Recipes" at bounding box center [70, 140] width 140 height 27
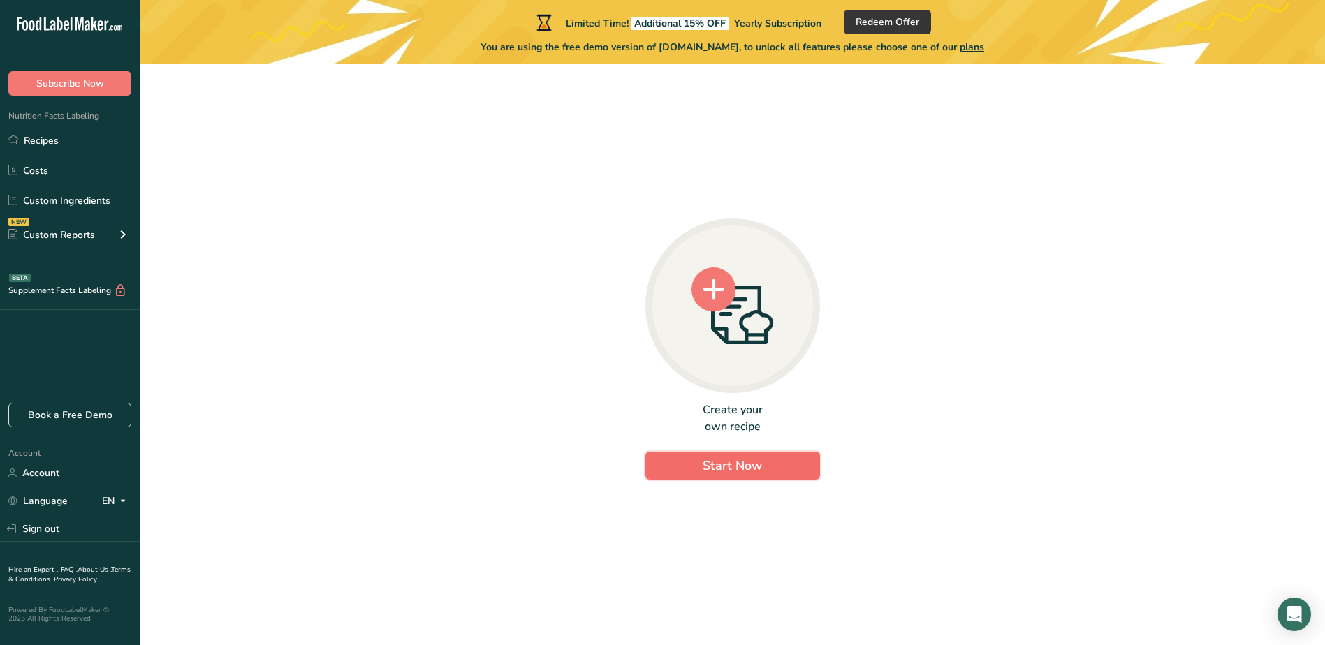
click at [732, 461] on span "Start Now" at bounding box center [731, 465] width 59 height 17
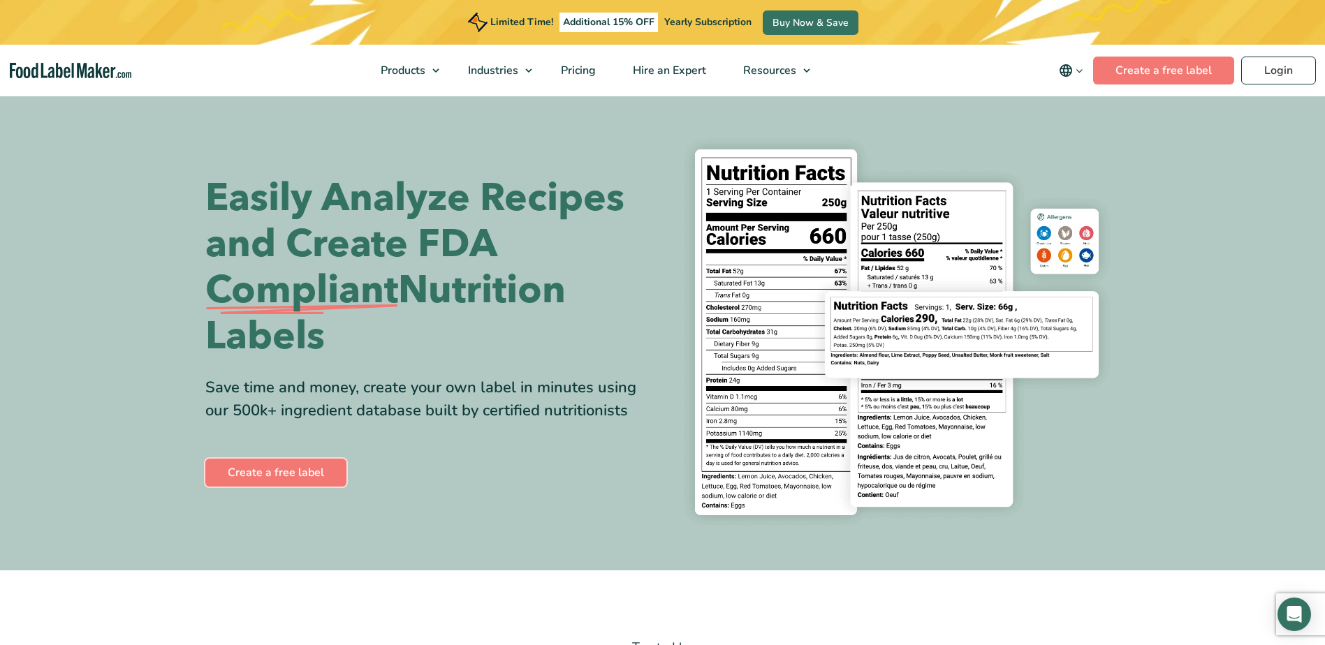
drag, startPoint x: 268, startPoint y: 473, endPoint x: 353, endPoint y: 451, distance: 87.9
click at [269, 472] on link "Create a free label" at bounding box center [275, 473] width 141 height 28
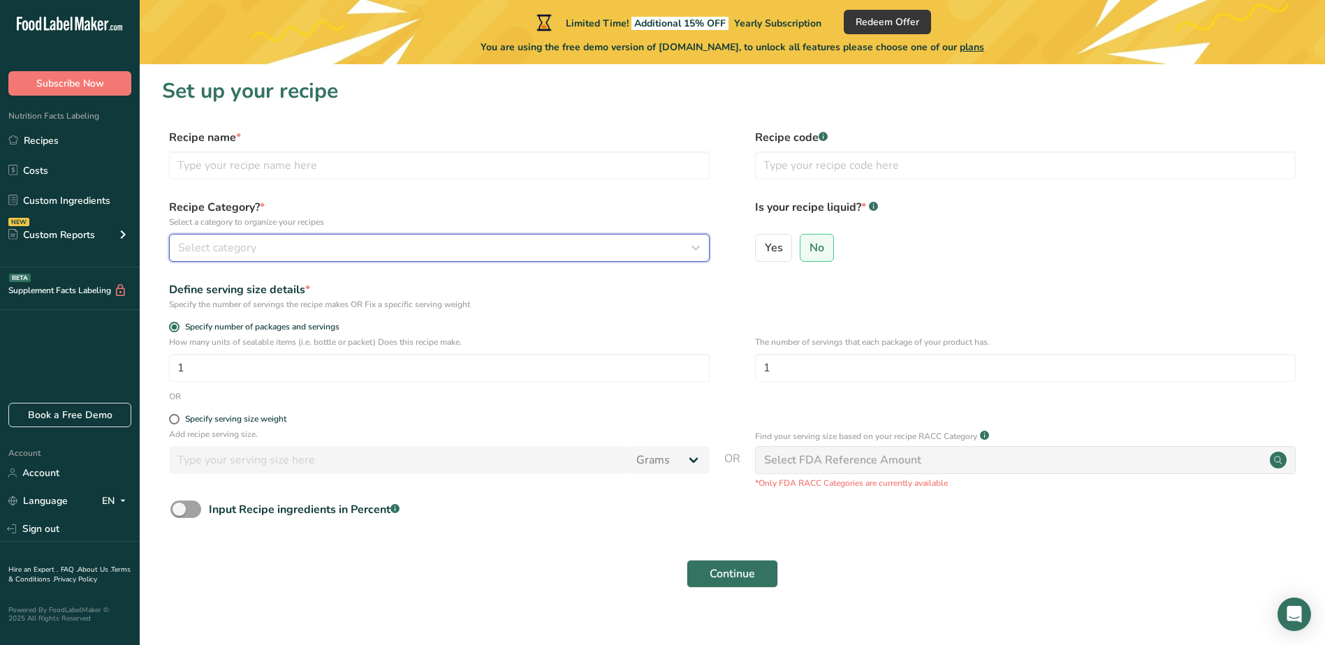
click at [249, 246] on span "Select category" at bounding box center [217, 248] width 78 height 17
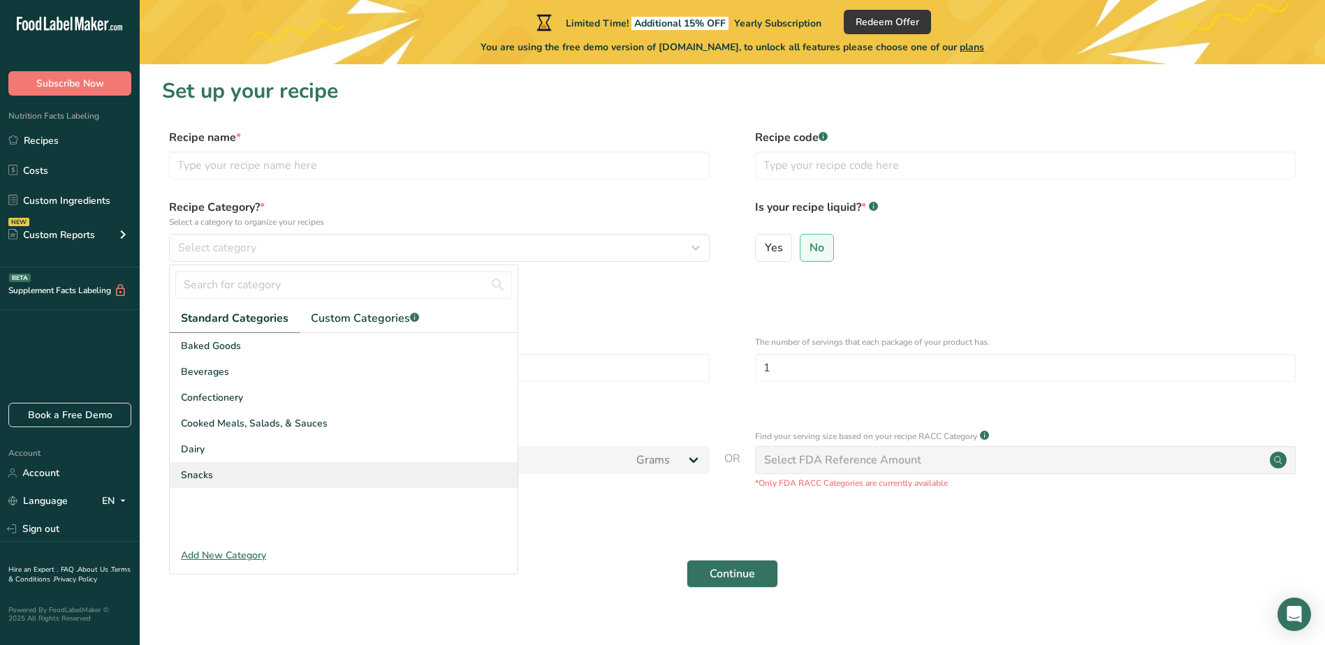
click at [193, 471] on span "Snacks" at bounding box center [197, 475] width 32 height 15
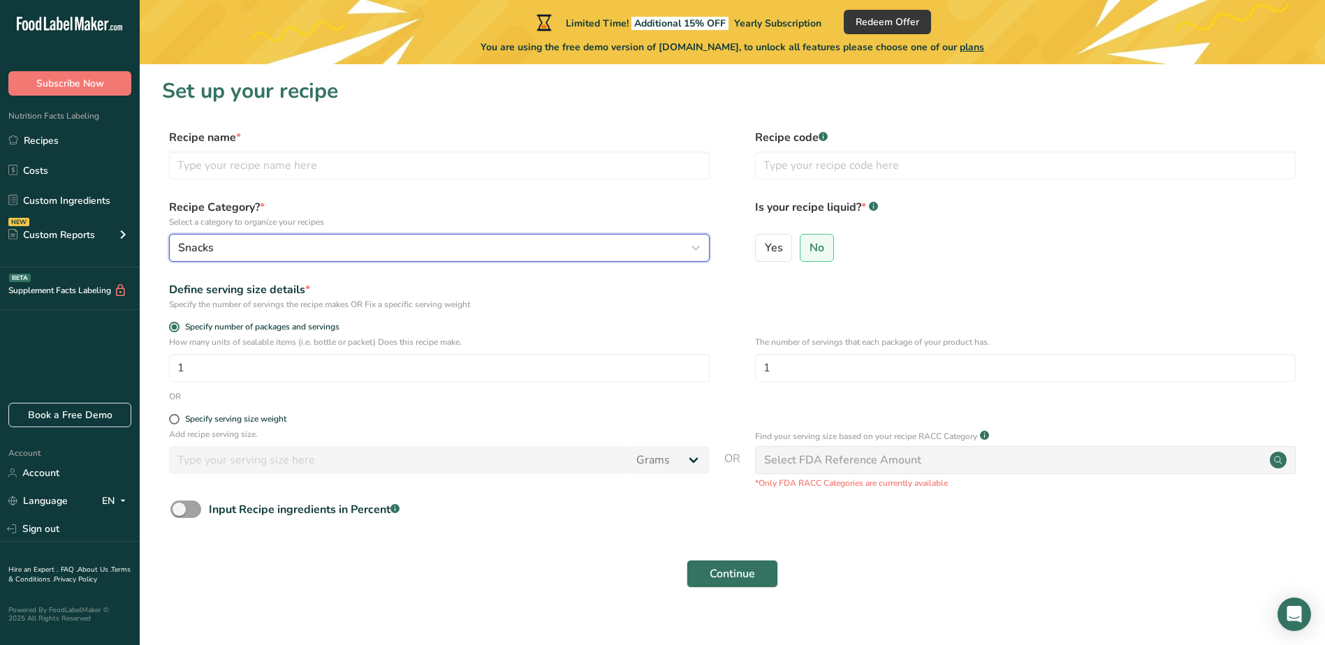
click at [226, 246] on div "Snacks" at bounding box center [435, 248] width 514 height 17
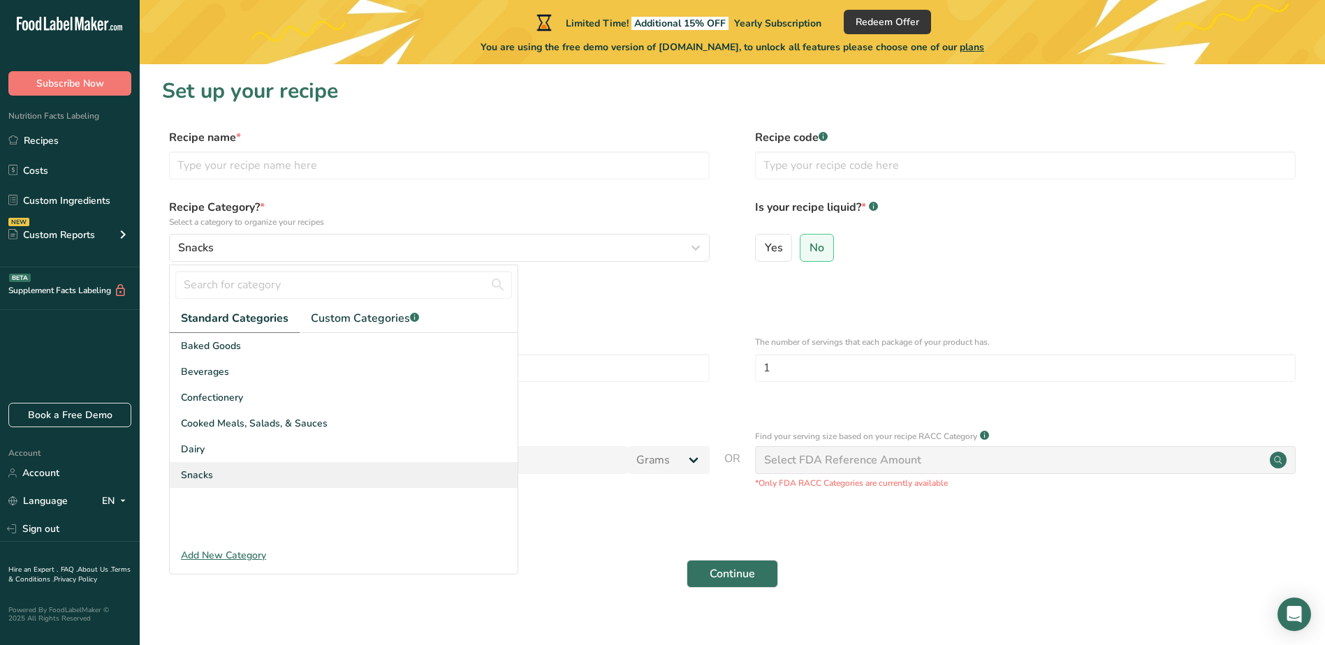
click at [206, 471] on span "Snacks" at bounding box center [197, 475] width 32 height 15
